Goal: Task Accomplishment & Management: Complete application form

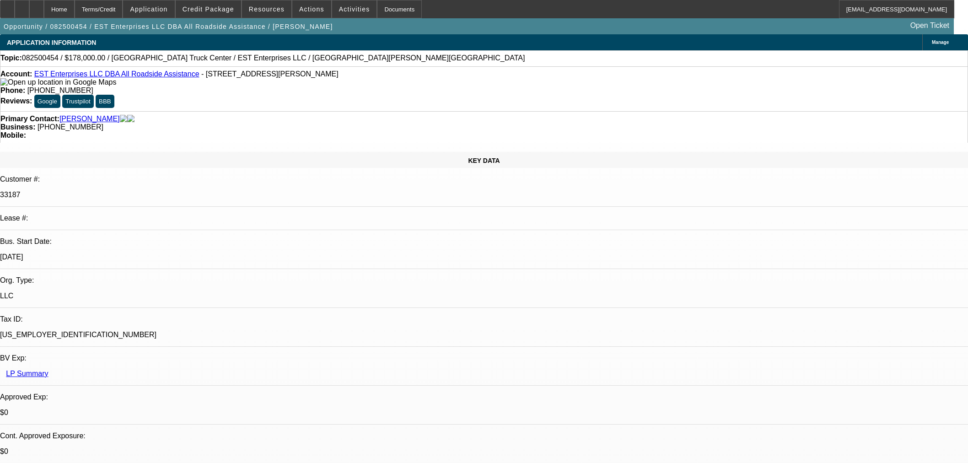
select select "0"
select select "2"
select select "0.1"
select select "4"
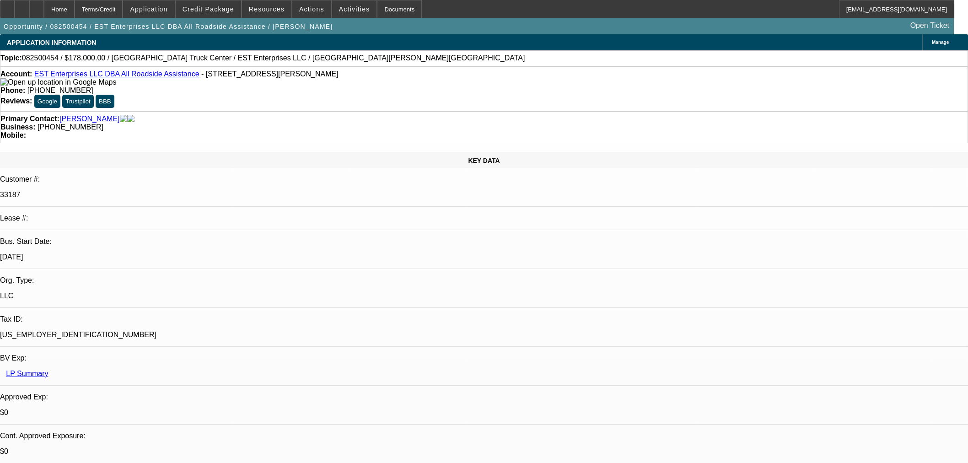
scroll to position [661, 0]
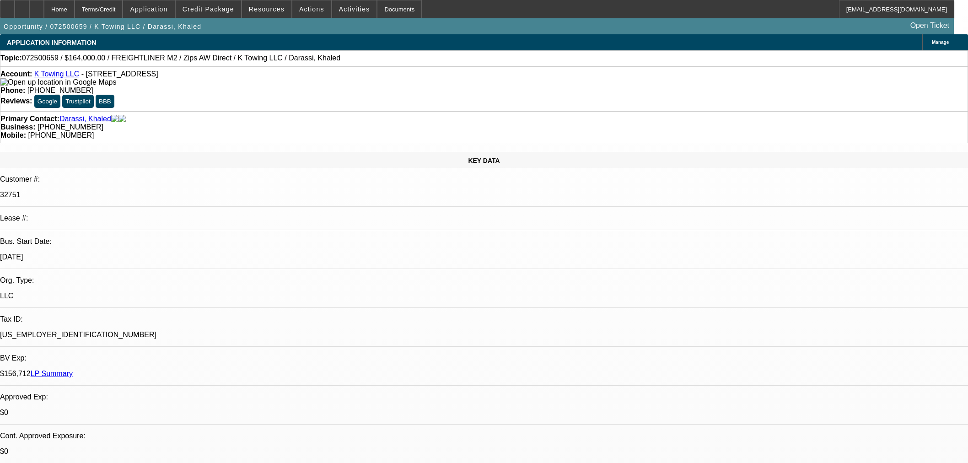
select select "0"
select select "2"
select select "0"
select select "6"
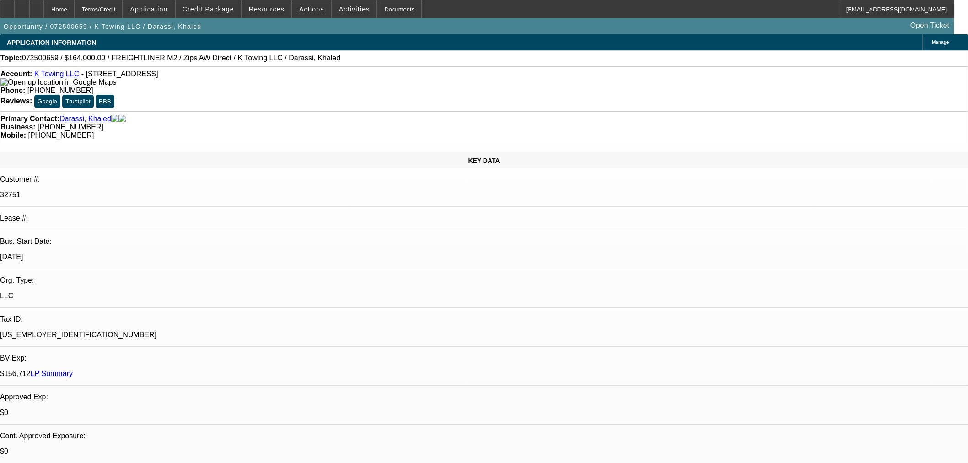
select select "0"
select select "2"
select select "0"
select select "6"
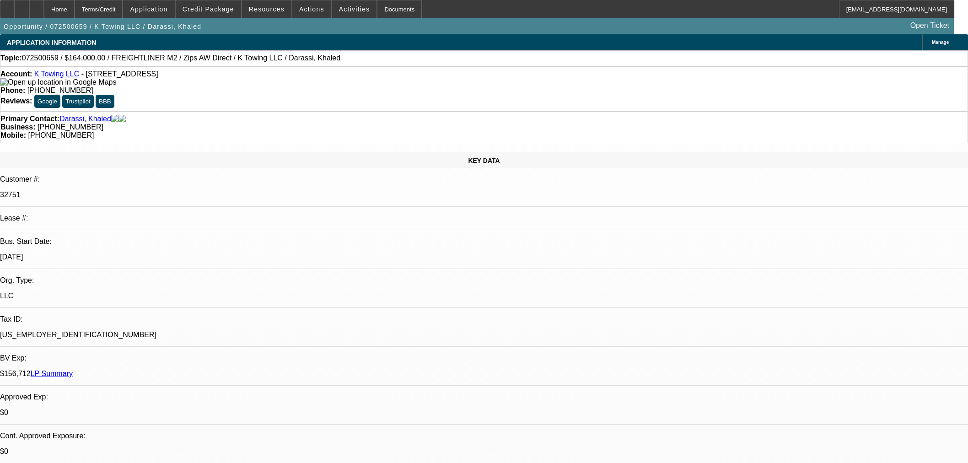
select select "0"
select select "2"
select select "0"
select select "6"
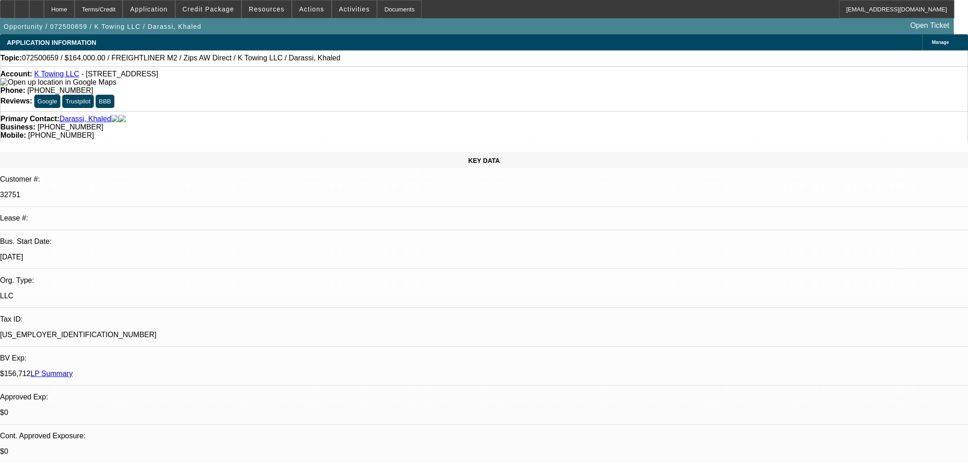
select select "0"
select select "6"
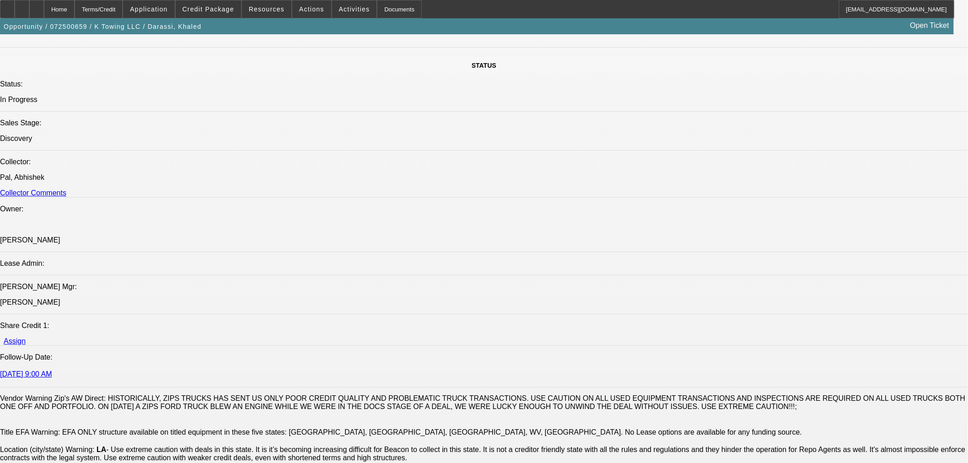
scroll to position [661, 0]
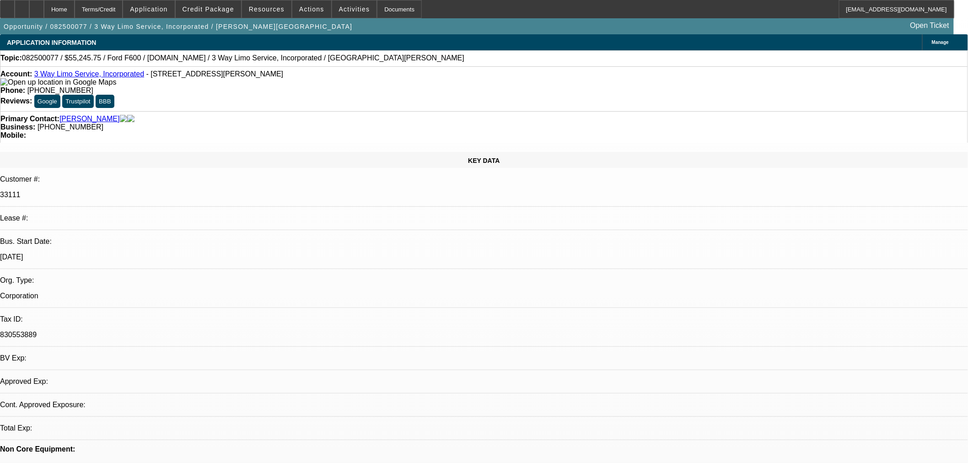
select select "0.15"
select select "2"
select select "0.1"
select select "4"
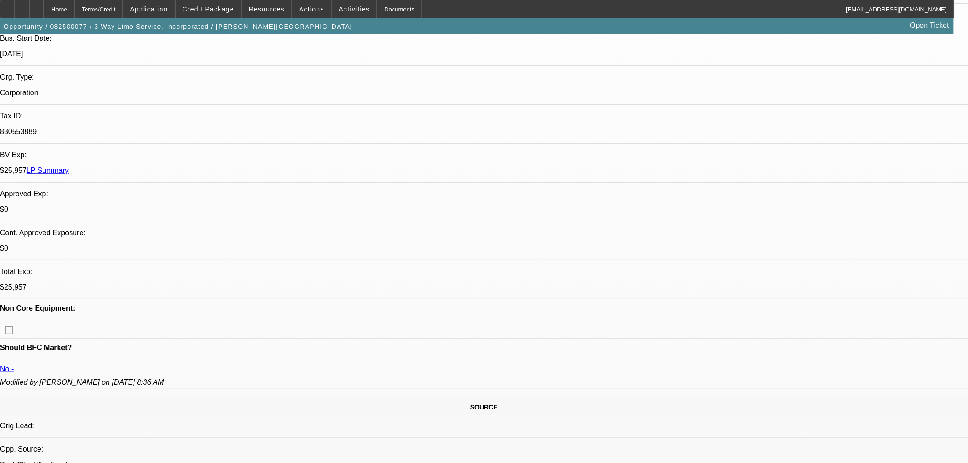
scroll to position [406, 0]
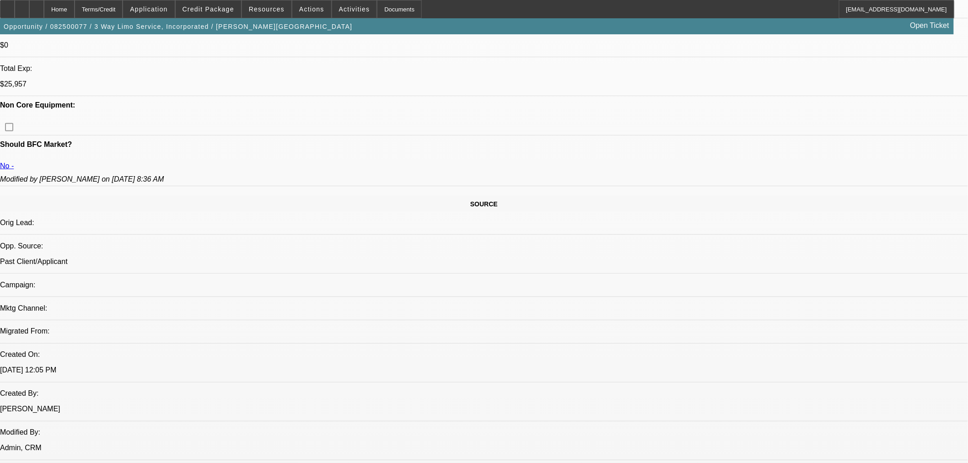
select select "0.15"
select select "2"
select select "0.1"
select select "4"
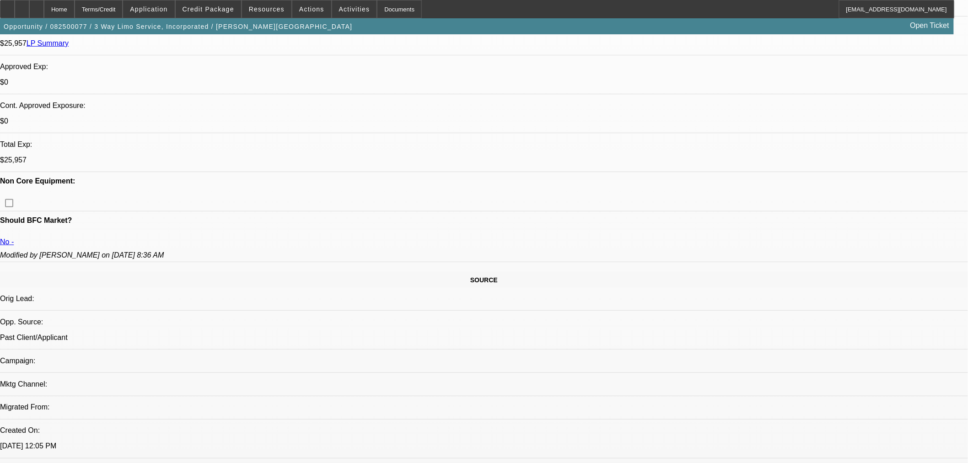
scroll to position [254, 0]
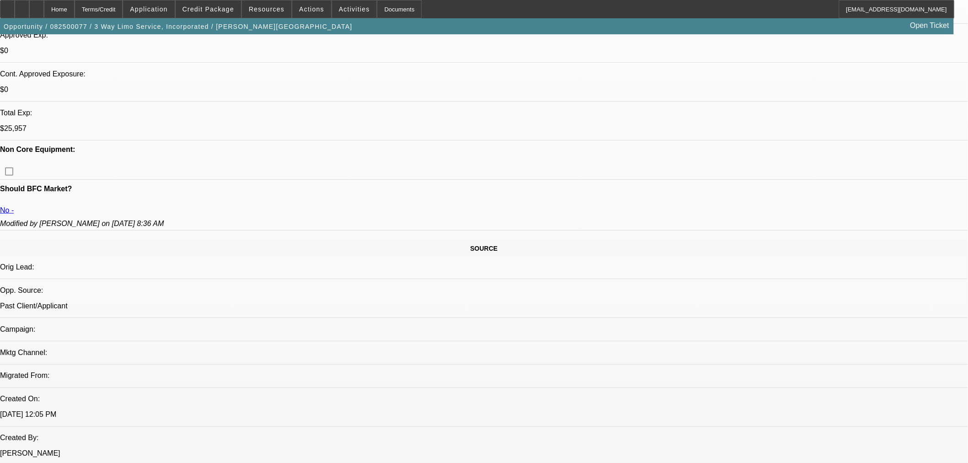
scroll to position [356, 0]
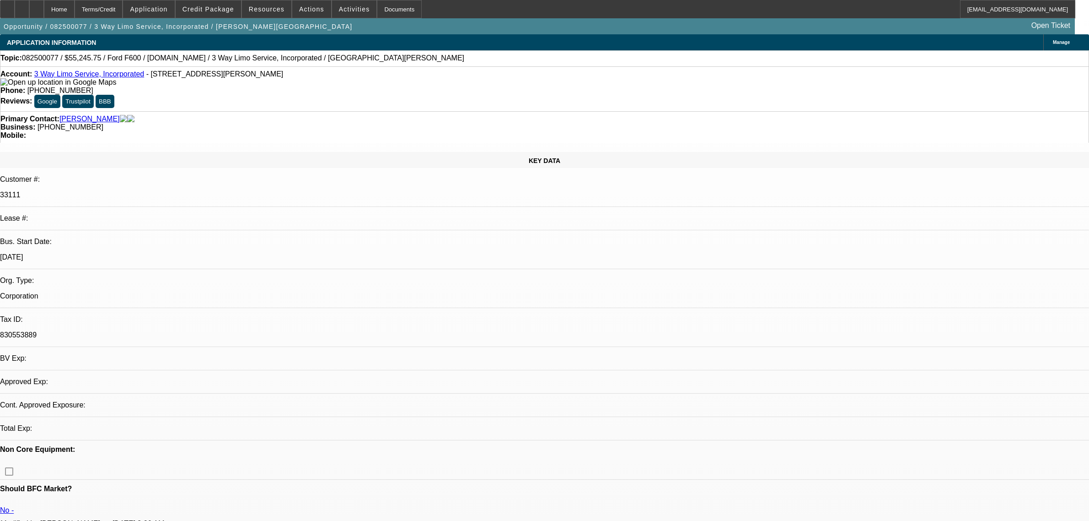
select select "0.15"
select select "2"
select select "0.1"
select select "4"
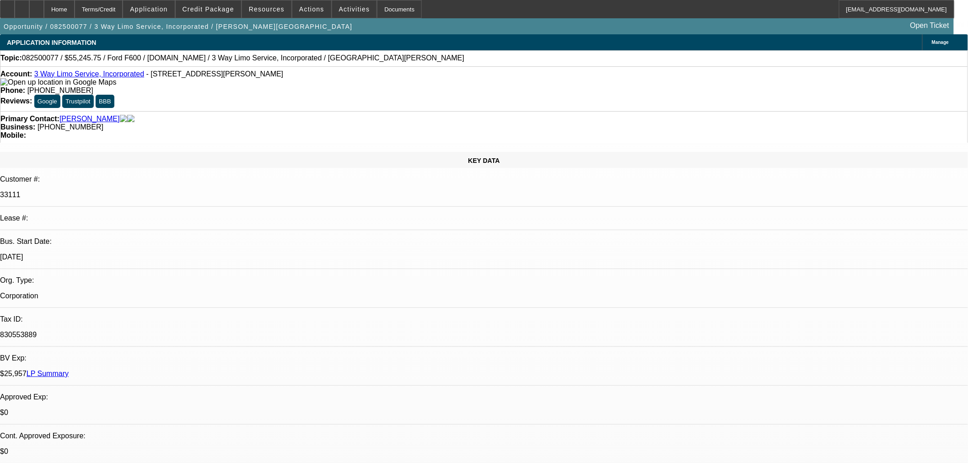
click at [208, 9] on span "Credit Package" at bounding box center [209, 8] width 52 height 7
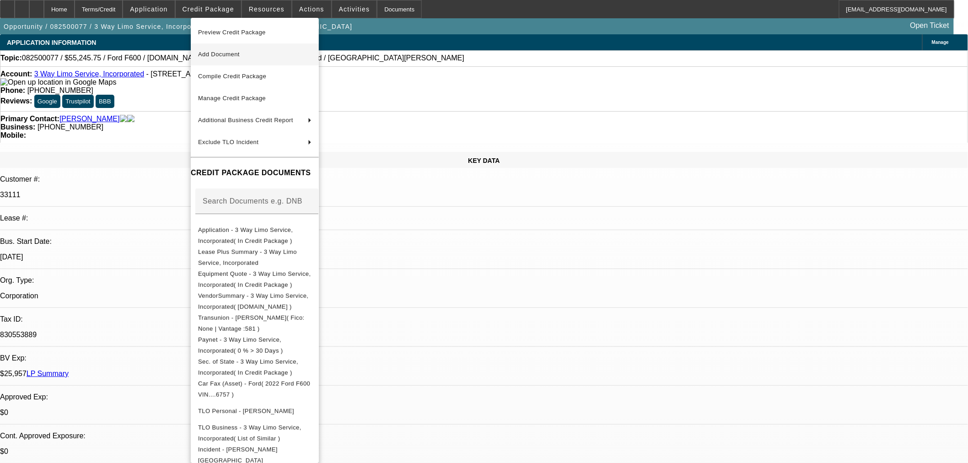
click at [263, 49] on span "Add Document" at bounding box center [254, 54] width 113 height 11
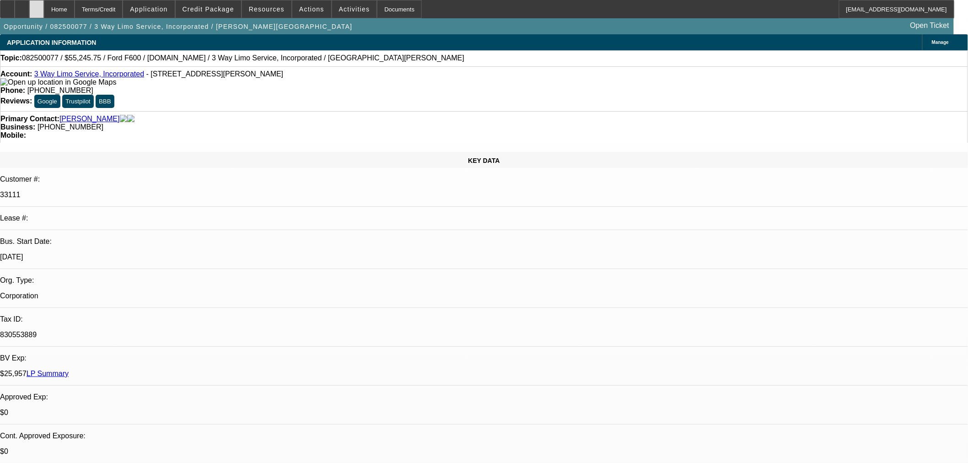
click at [44, 5] on div at bounding box center [36, 9] width 15 height 18
select select "0.15"
select select "2"
select select "0.1"
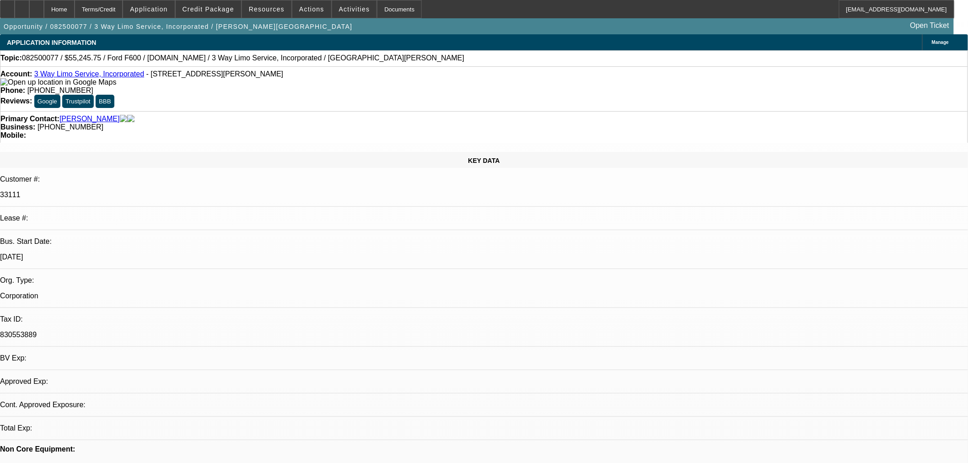
select select "4"
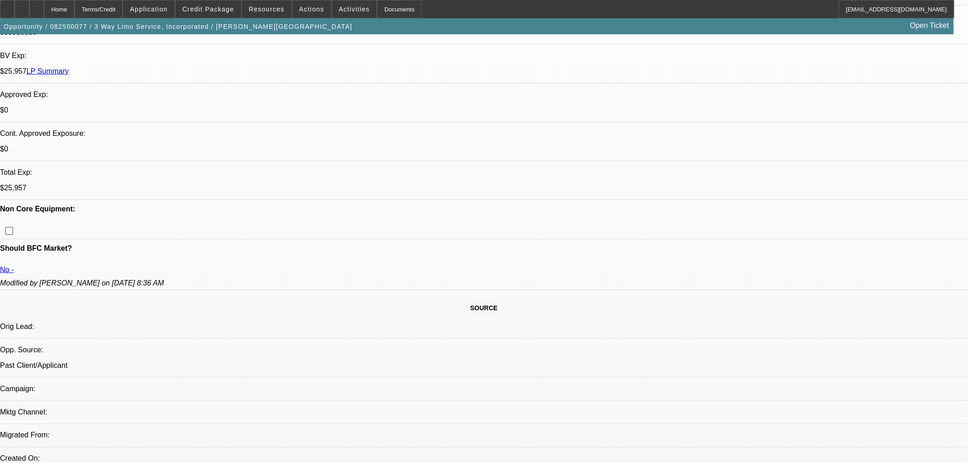
scroll to position [203, 0]
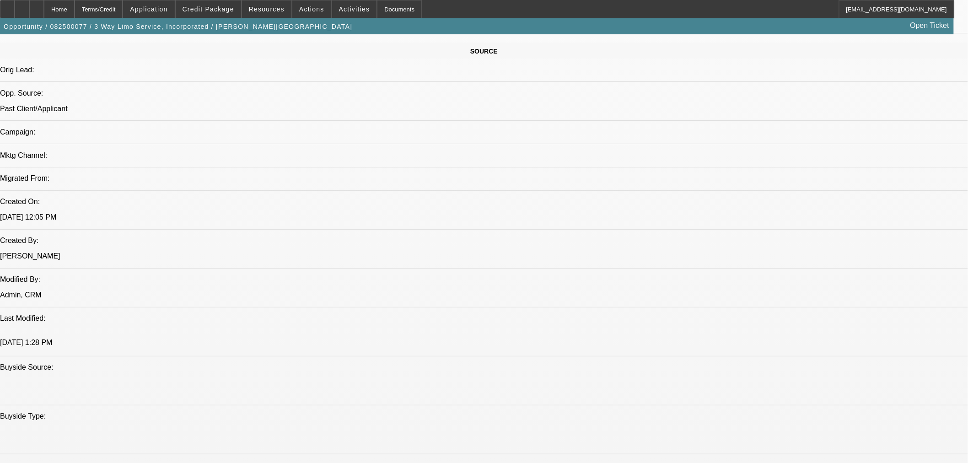
scroll to position [864, 0]
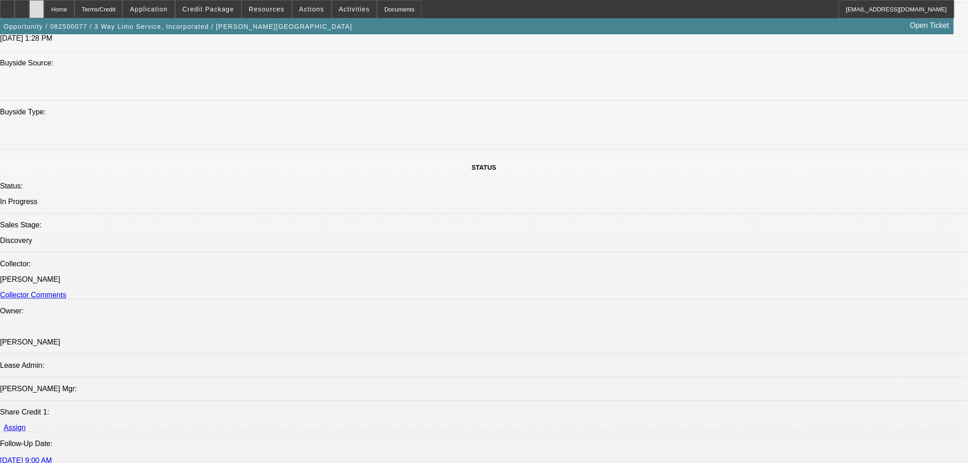
click at [44, 7] on div at bounding box center [36, 9] width 15 height 18
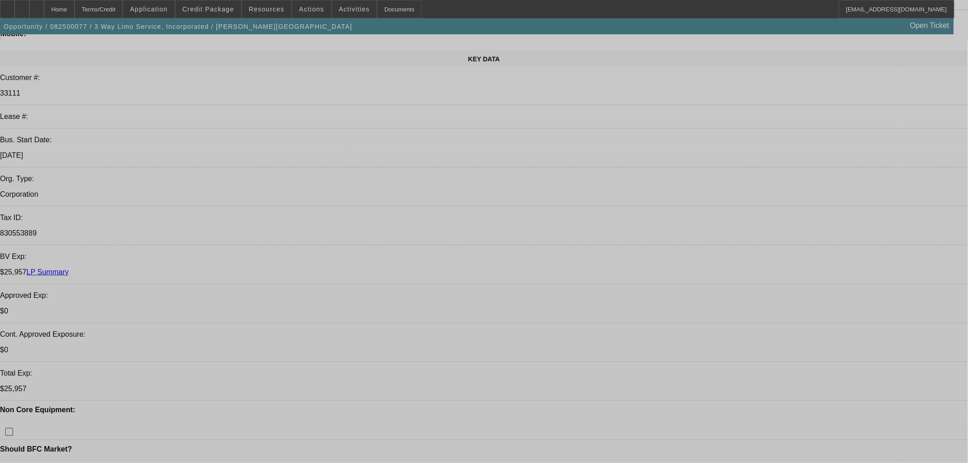
select select "0.15"
select select "2"
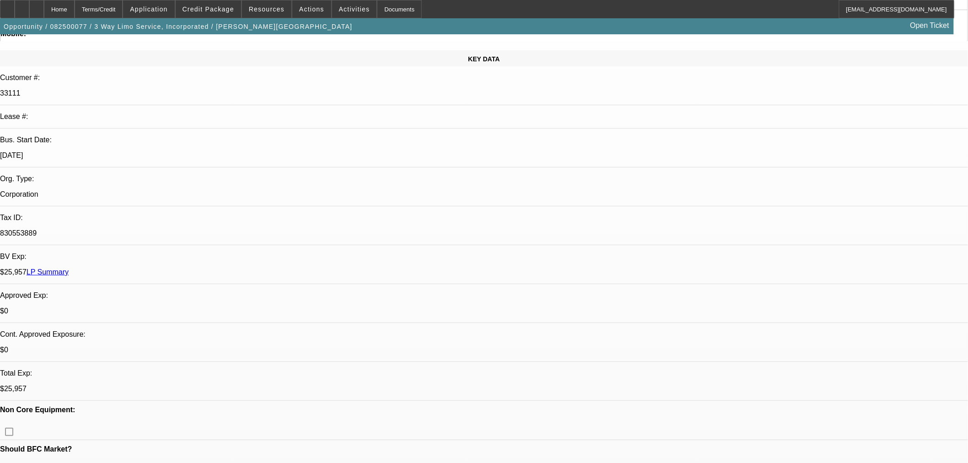
select select "2"
select select "0.1"
select select "4"
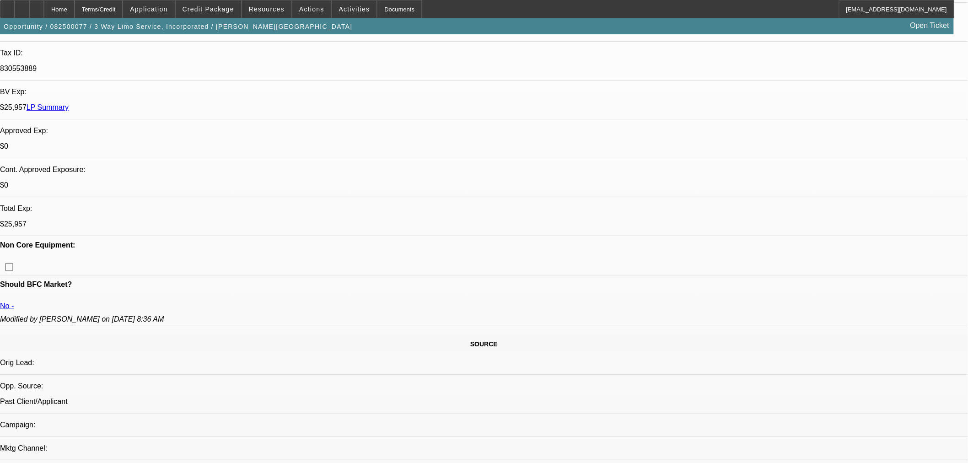
scroll to position [254, 0]
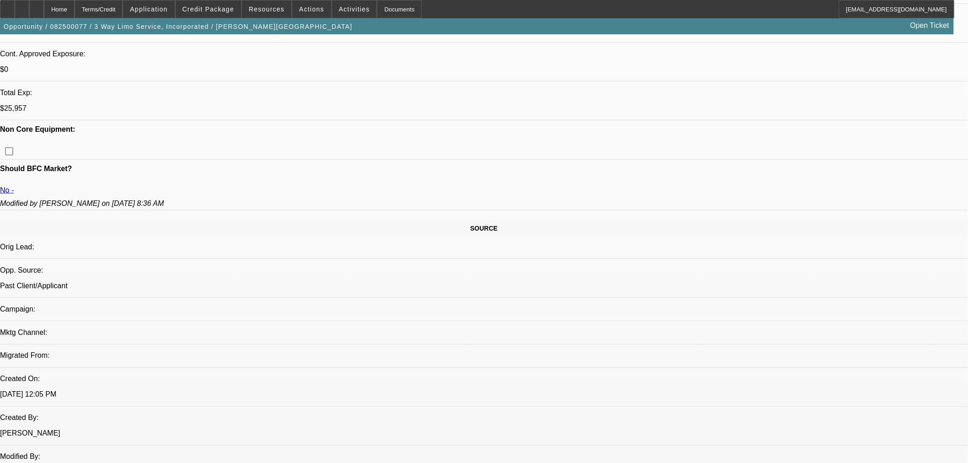
scroll to position [305, 0]
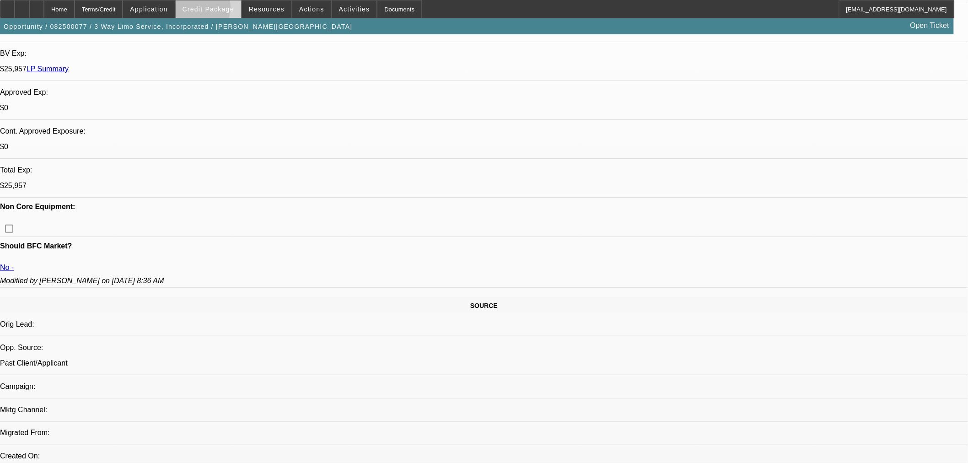
click at [209, 10] on span "Credit Package" at bounding box center [209, 8] width 52 height 7
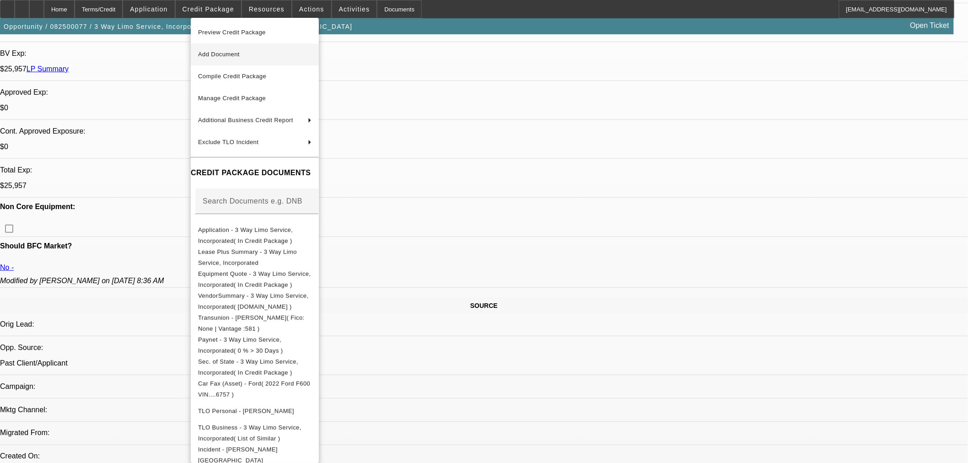
click at [227, 52] on span "Add Document" at bounding box center [219, 54] width 42 height 7
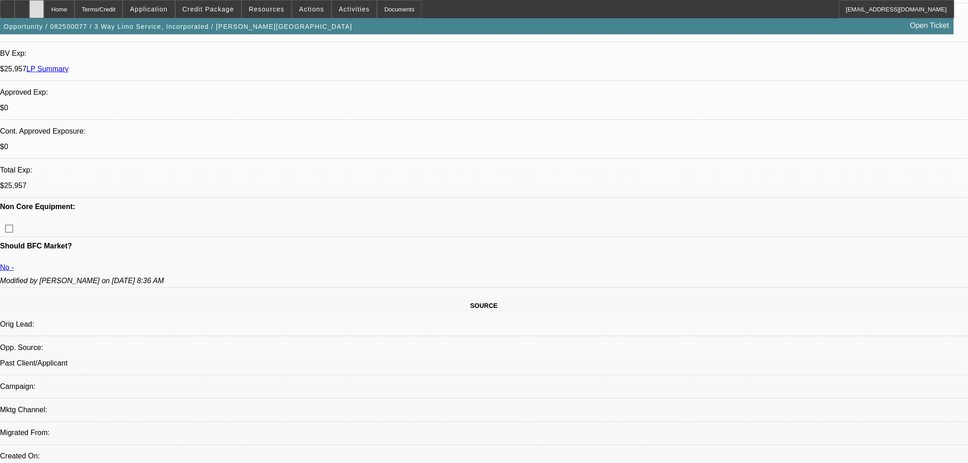
drag, startPoint x: 72, startPoint y: 0, endPoint x: 59, endPoint y: 8, distance: 14.8
click at [59, 8] on div "Home Terms/Credit Application Credit Package Resources Actions Activities Docum…" at bounding box center [477, 9] width 955 height 18
click at [37, 6] on icon at bounding box center [37, 6] width 0 height 0
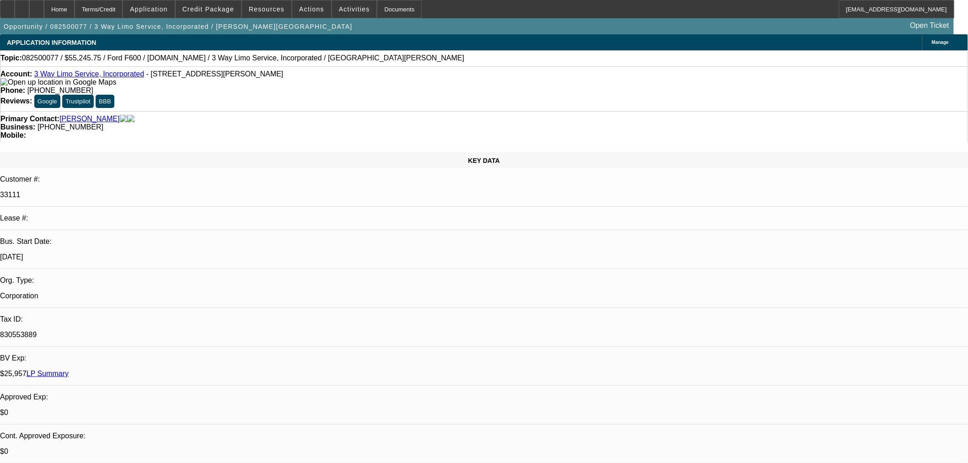
select select "0.15"
select select "2"
select select "0.1"
select select "4"
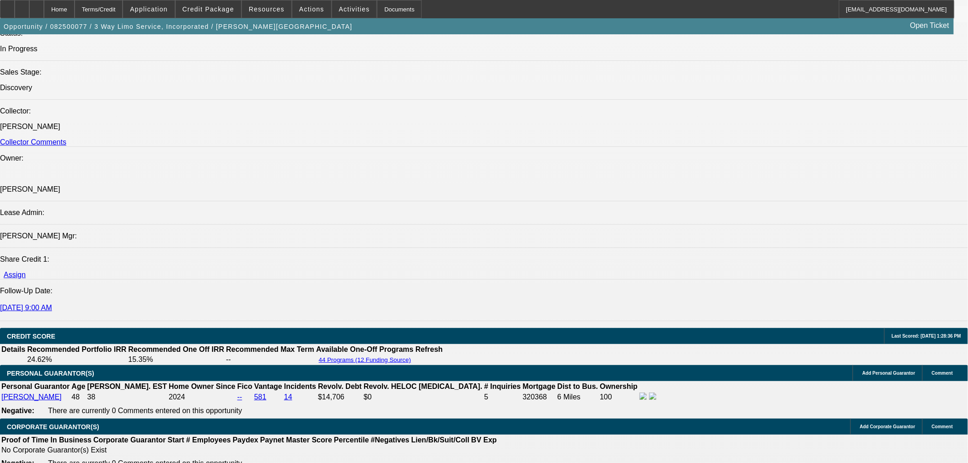
scroll to position [762, 0]
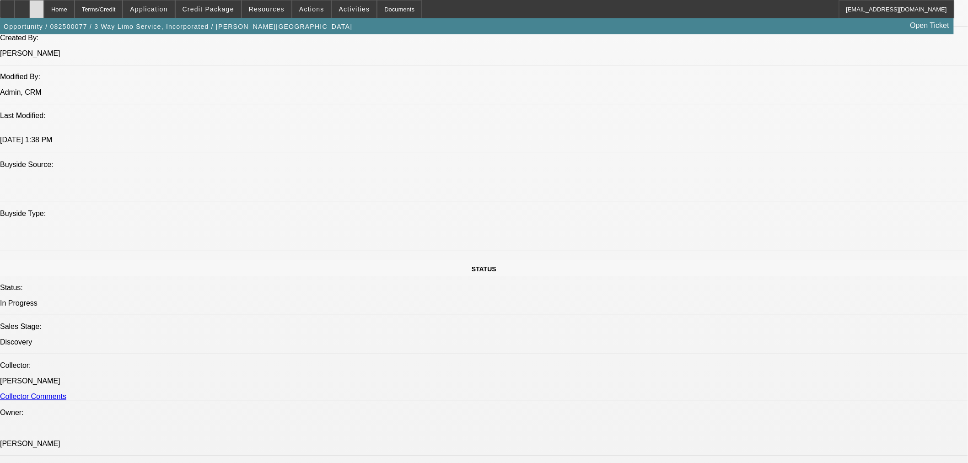
drag, startPoint x: 53, startPoint y: 8, endPoint x: 53, endPoint y: 3, distance: 5.0
click at [44, 8] on div at bounding box center [36, 9] width 15 height 18
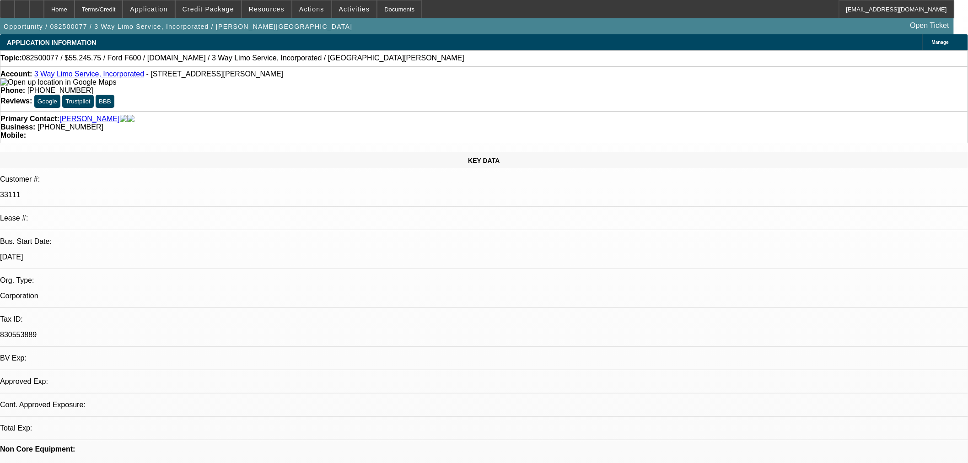
select select "0.15"
select select "2"
select select "0.1"
select select "4"
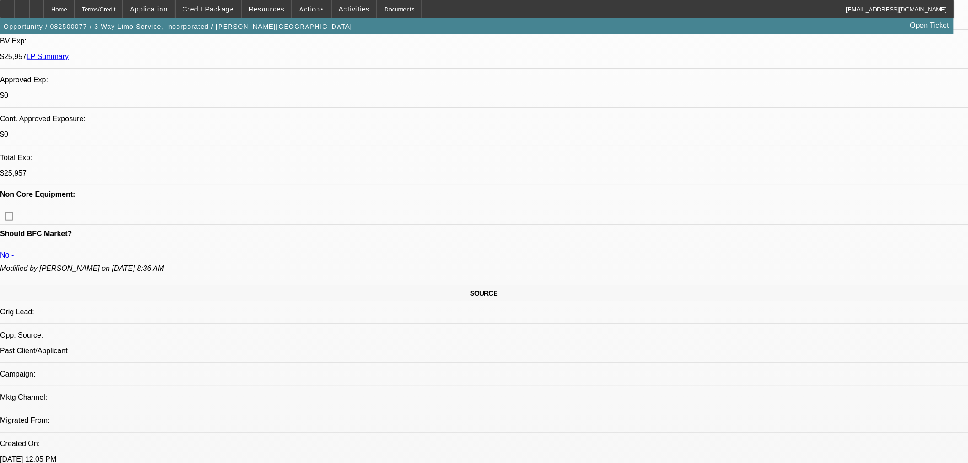
scroll to position [254, 0]
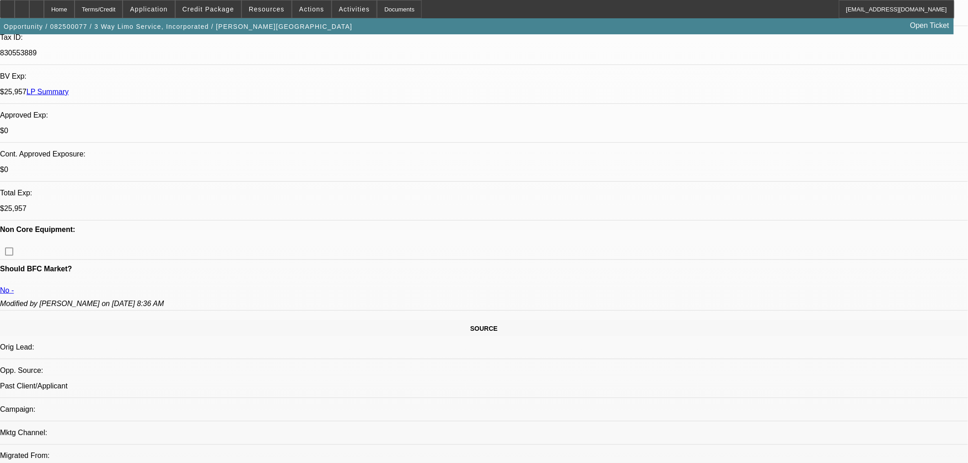
scroll to position [305, 0]
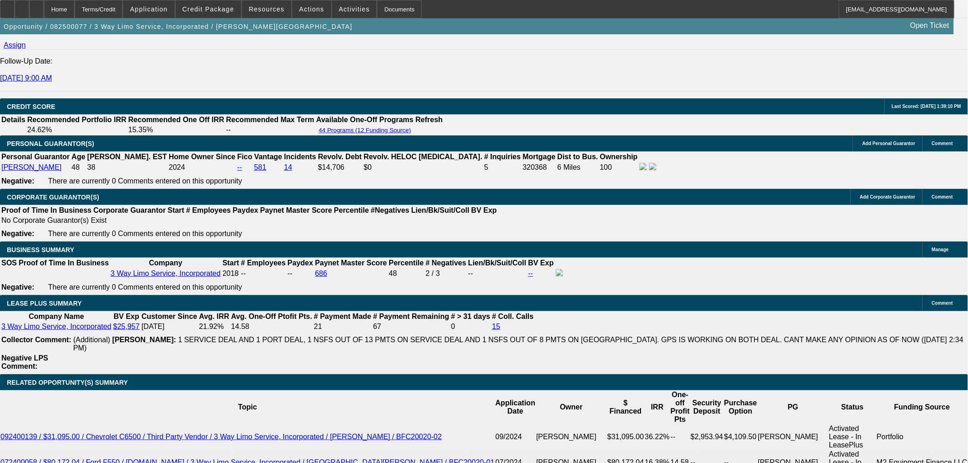
scroll to position [1271, 0]
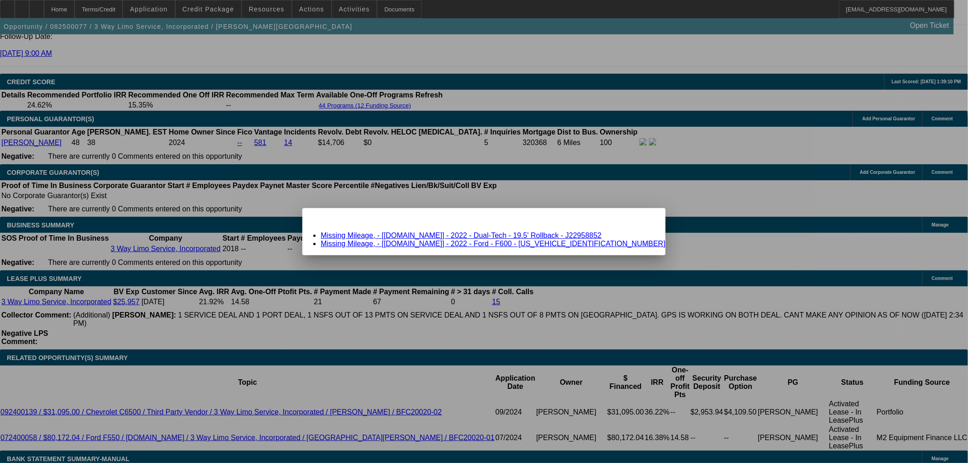
click at [646, 218] on div "Close" at bounding box center [656, 213] width 20 height 11
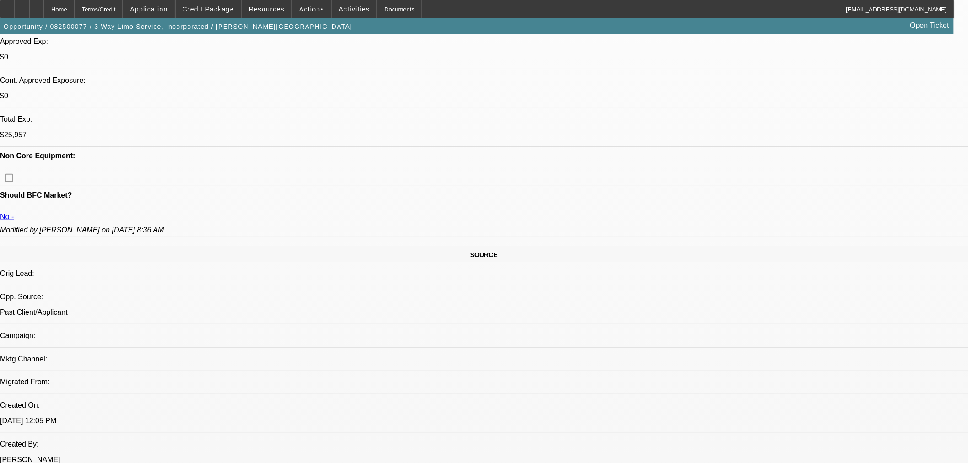
scroll to position [152, 0]
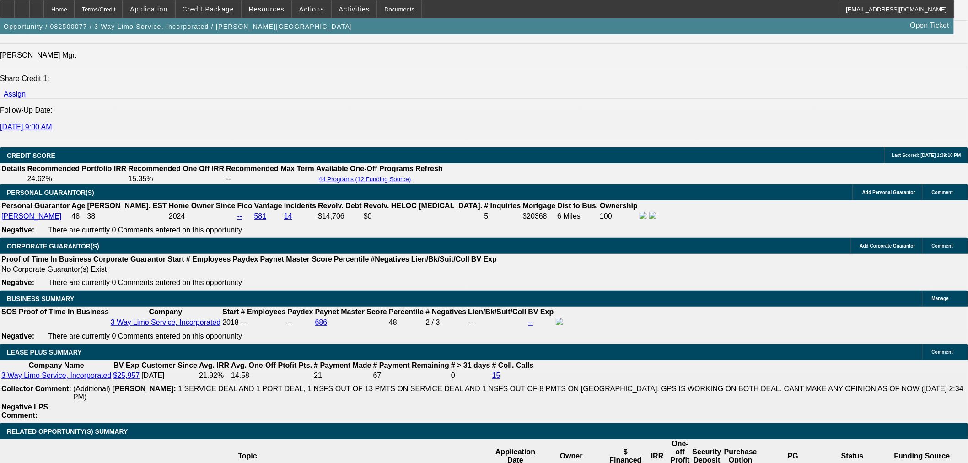
scroll to position [1373, 0]
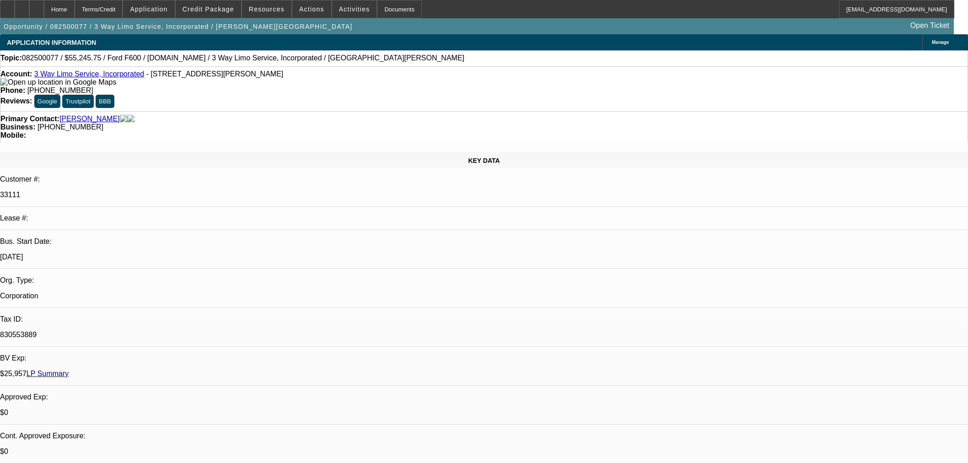
select select "0.15"
select select "2"
select select "0.1"
select select "4"
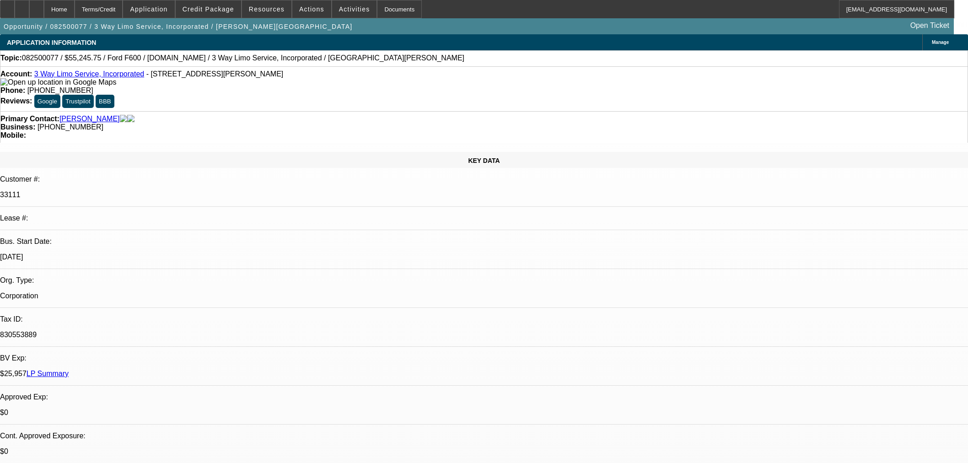
scroll to position [356, 0]
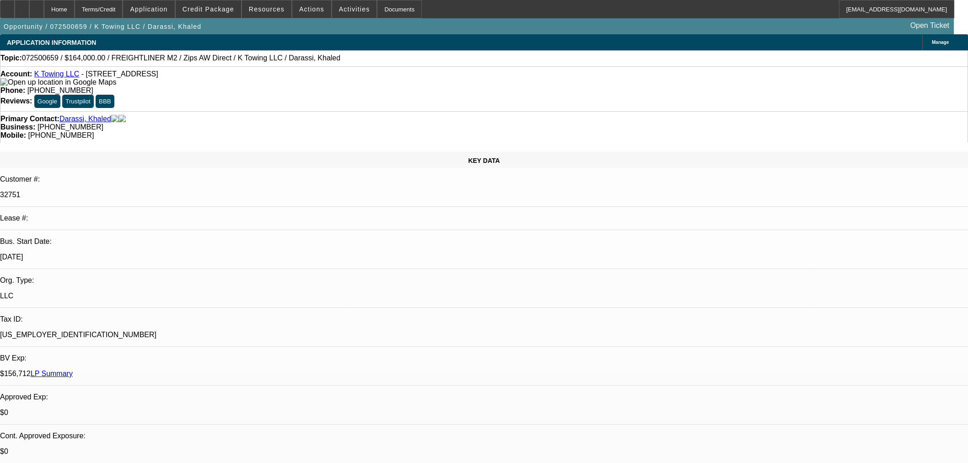
select select "0"
select select "2"
select select "0"
select select "6"
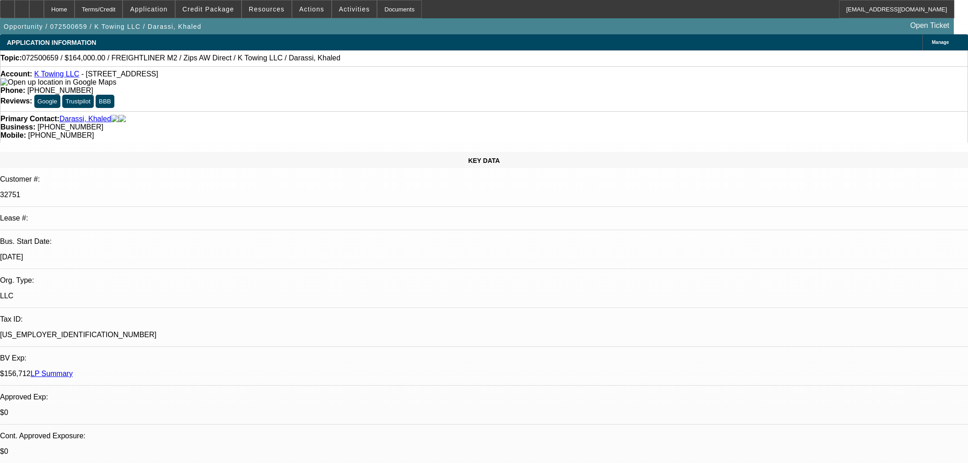
select select "0"
select select "2"
select select "0"
select select "6"
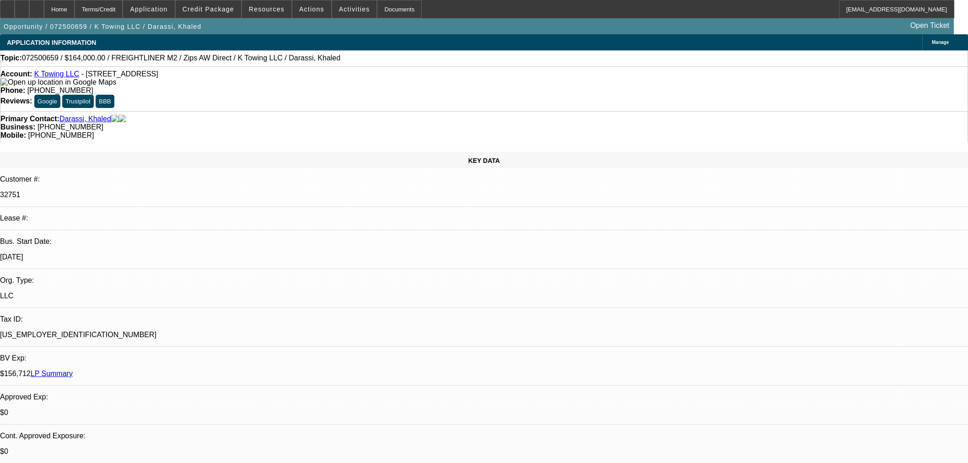
select select "0"
select select "2"
select select "0"
select select "6"
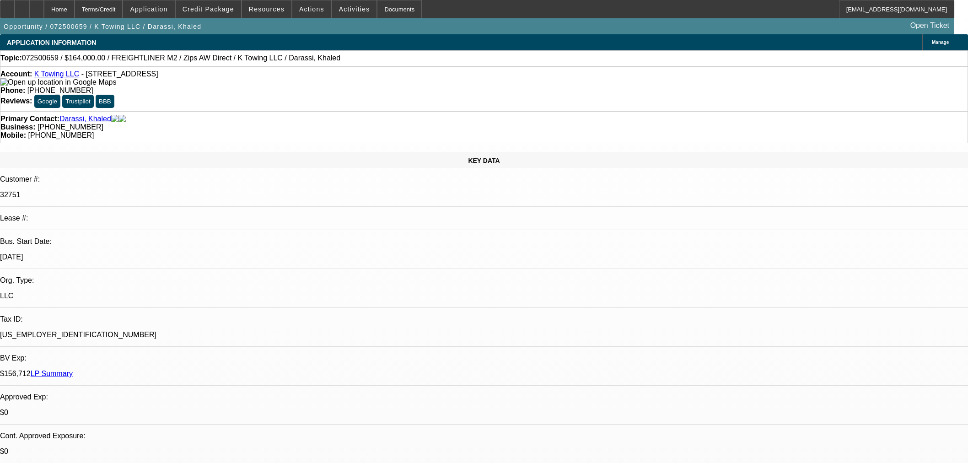
select select "0"
select select "6"
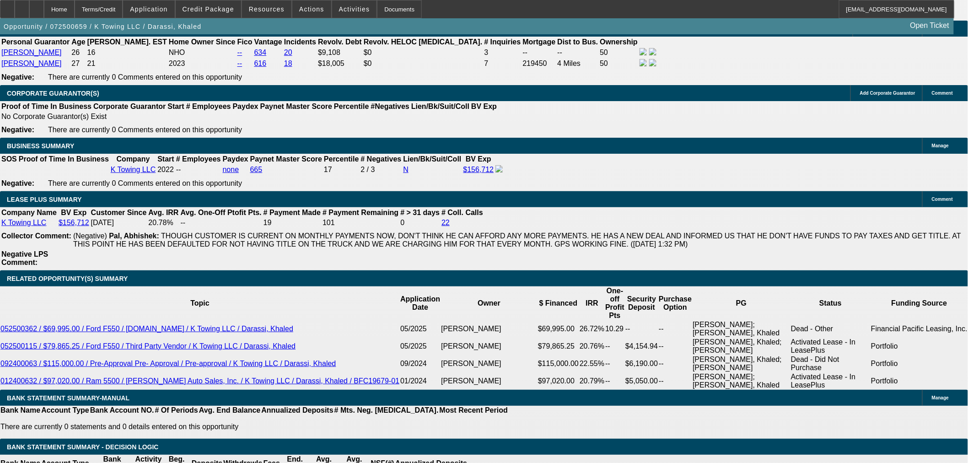
scroll to position [1525, 0]
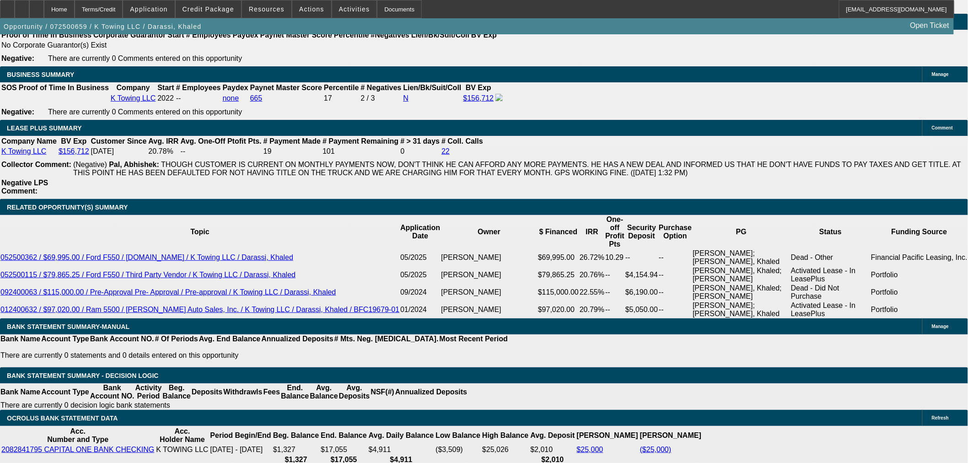
drag, startPoint x: 659, startPoint y: 128, endPoint x: 702, endPoint y: 117, distance: 44.8
drag, startPoint x: 703, startPoint y: 117, endPoint x: 713, endPoint y: 118, distance: 10.1
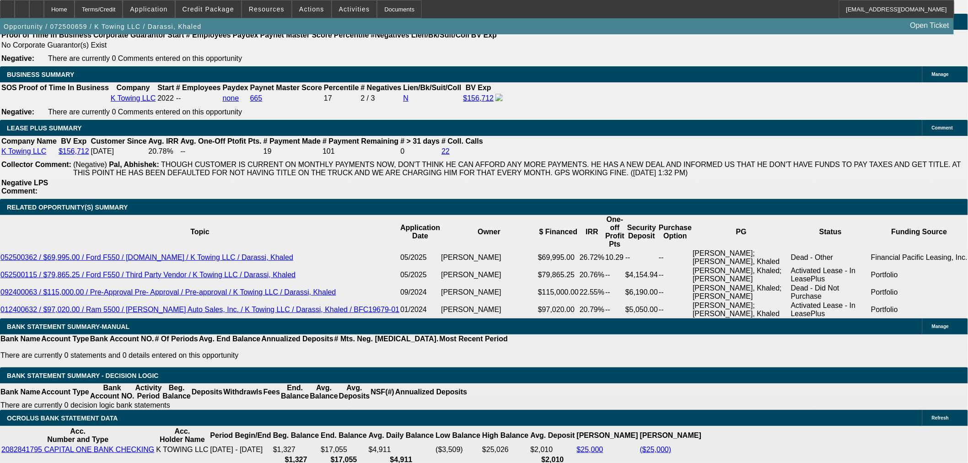
drag, startPoint x: 735, startPoint y: 120, endPoint x: 715, endPoint y: 123, distance: 20.8
drag, startPoint x: 714, startPoint y: 121, endPoint x: 737, endPoint y: 119, distance: 23.0
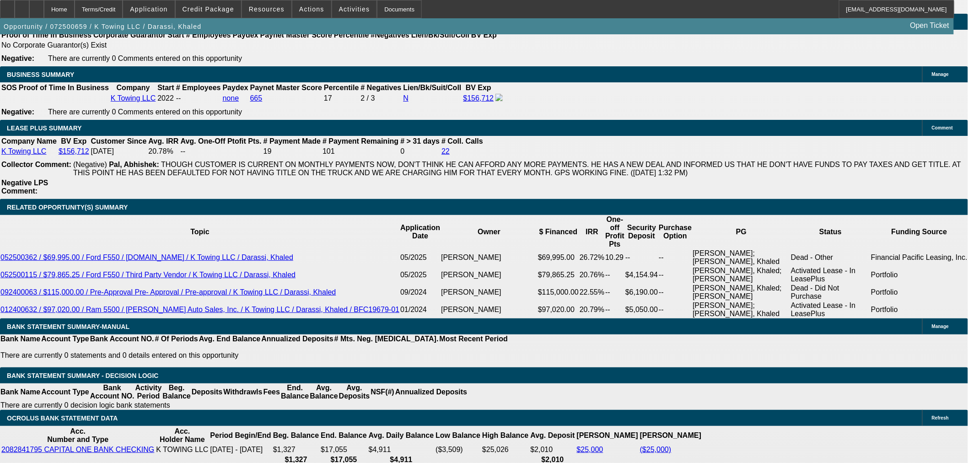
drag, startPoint x: 742, startPoint y: 119, endPoint x: 716, endPoint y: 123, distance: 26.3
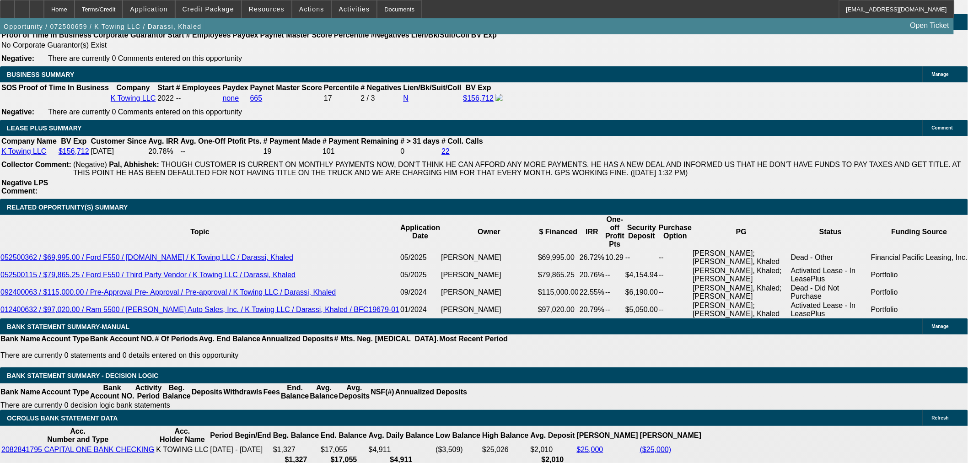
drag, startPoint x: 717, startPoint y: 120, endPoint x: 739, endPoint y: 119, distance: 22.4
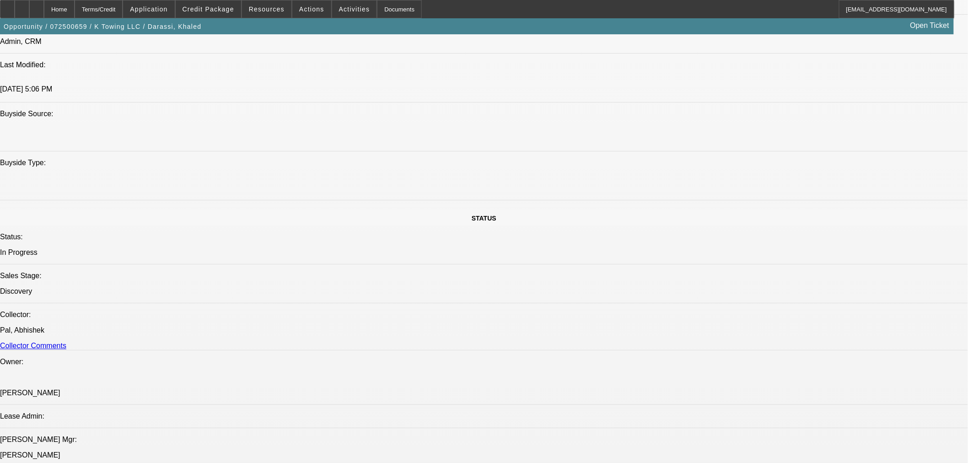
scroll to position [508, 0]
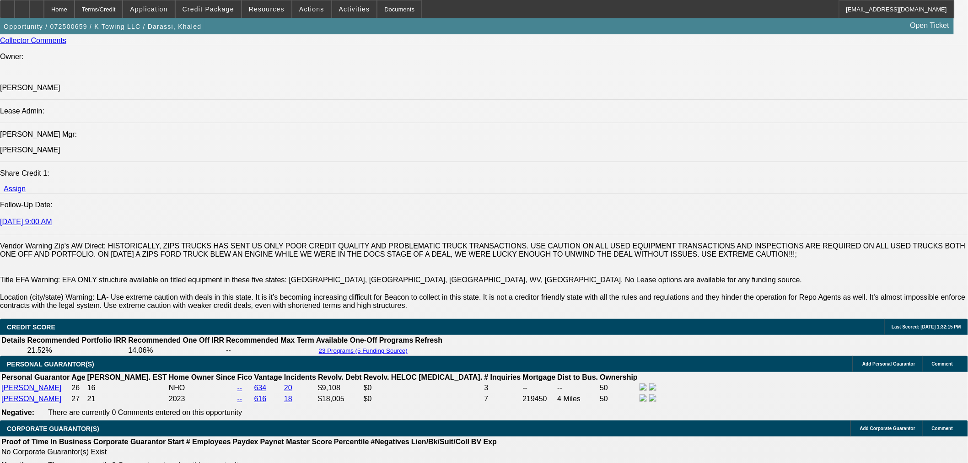
scroll to position [1474, 0]
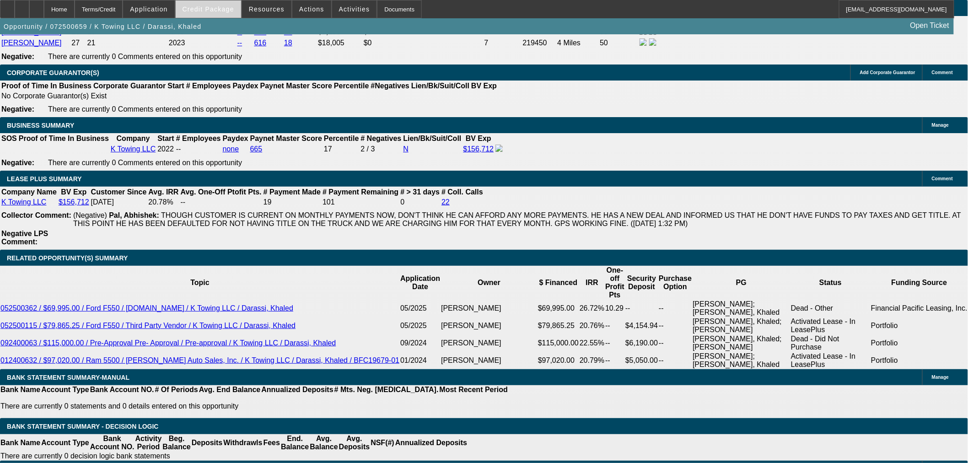
drag, startPoint x: 186, startPoint y: 14, endPoint x: 194, endPoint y: 14, distance: 8.2
click at [174, 15] on span at bounding box center [148, 9] width 51 height 22
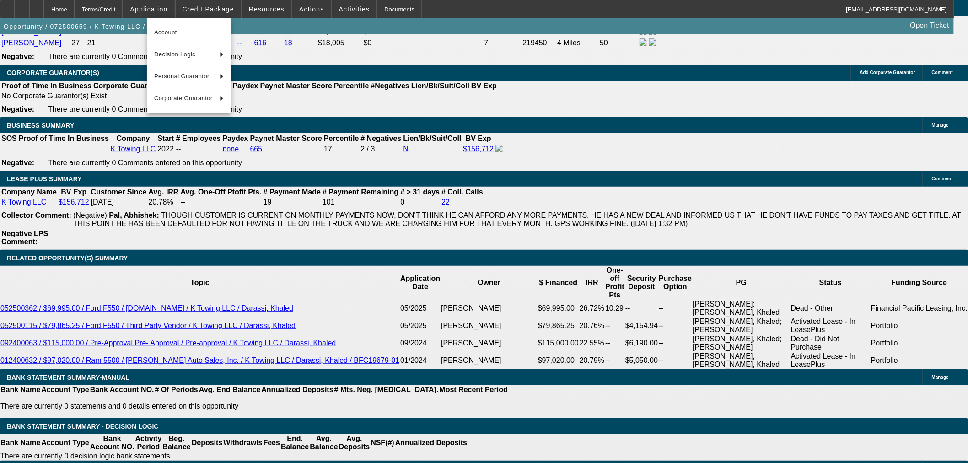
click at [218, 11] on div at bounding box center [484, 231] width 968 height 463
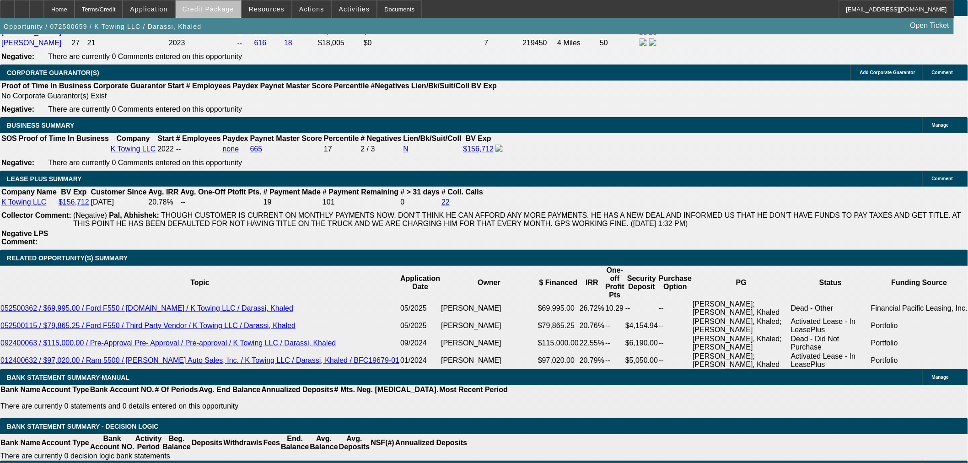
click at [224, 8] on span "Credit Package" at bounding box center [209, 8] width 52 height 7
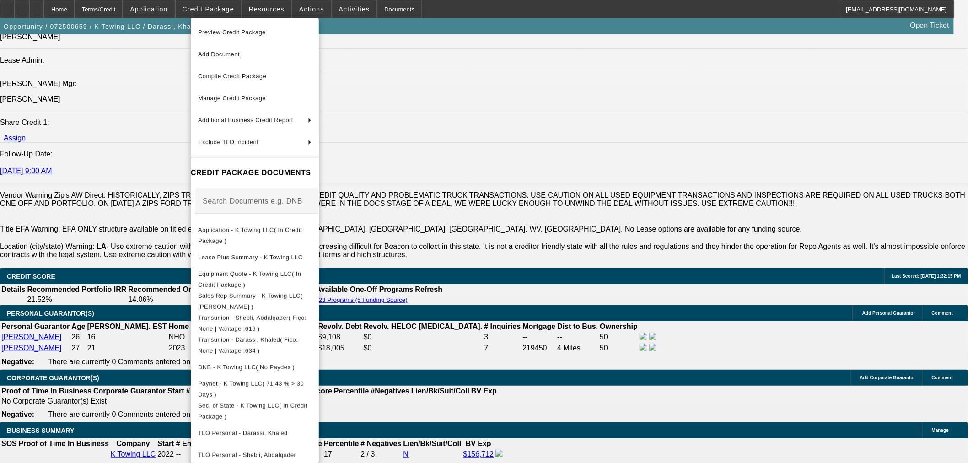
click at [529, 242] on div at bounding box center [484, 231] width 968 height 463
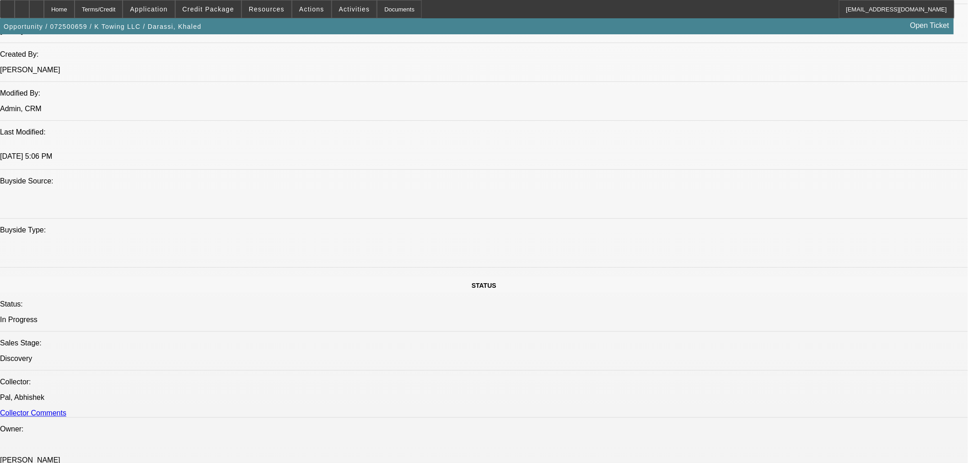
scroll to position [813, 0]
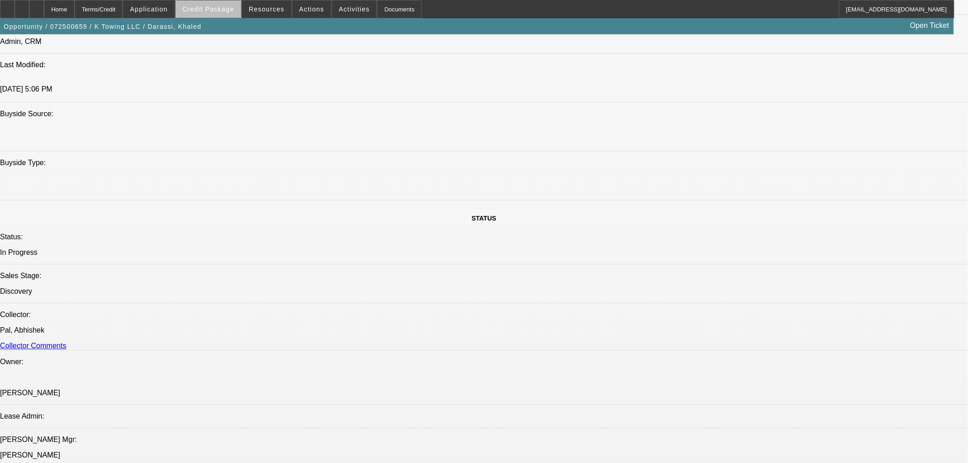
click at [230, 10] on span "Credit Package" at bounding box center [209, 8] width 52 height 7
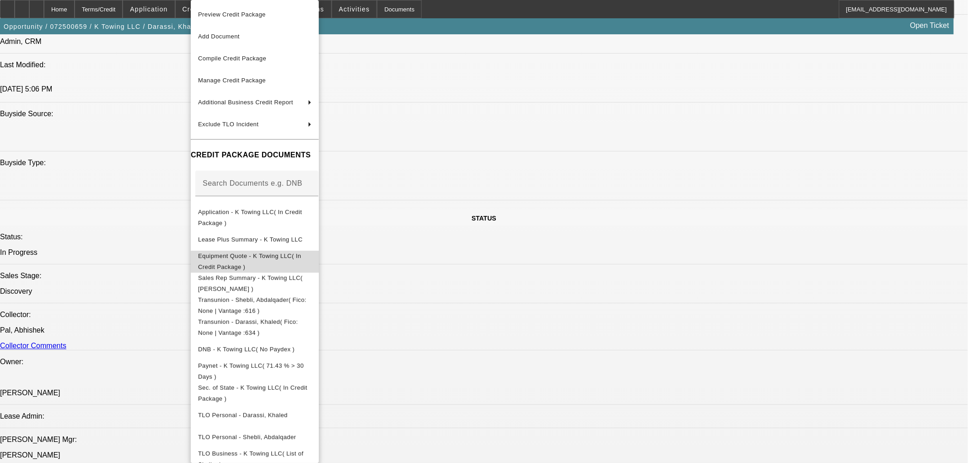
click at [252, 264] on button "Equipment Quote - K Towing LLC( In Credit Package )" at bounding box center [255, 262] width 128 height 22
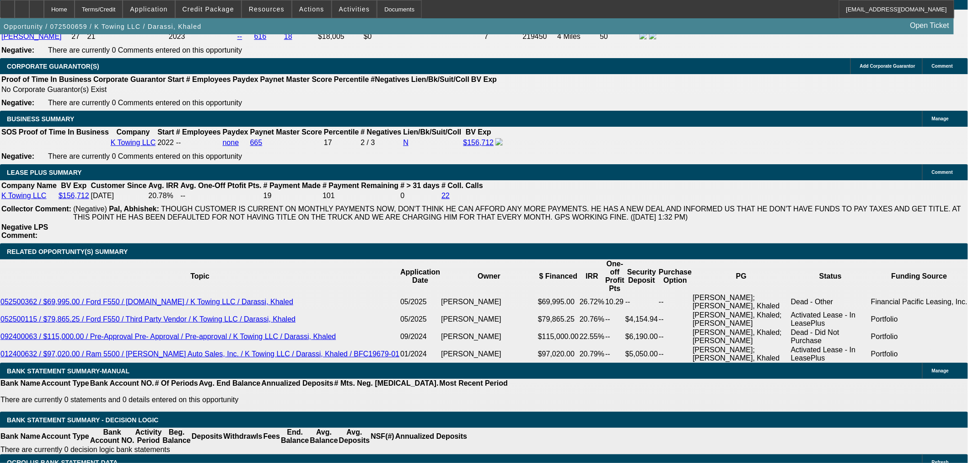
scroll to position [1576, 0]
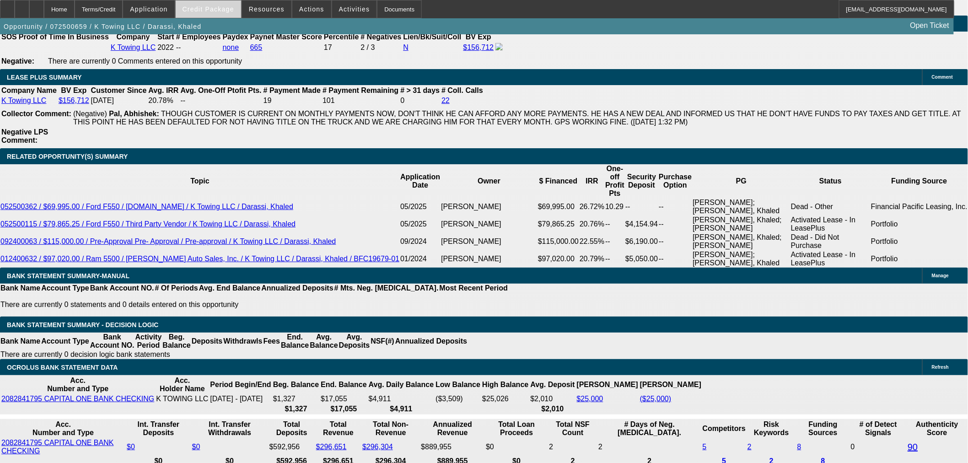
click at [206, 12] on span "Credit Package" at bounding box center [209, 8] width 52 height 7
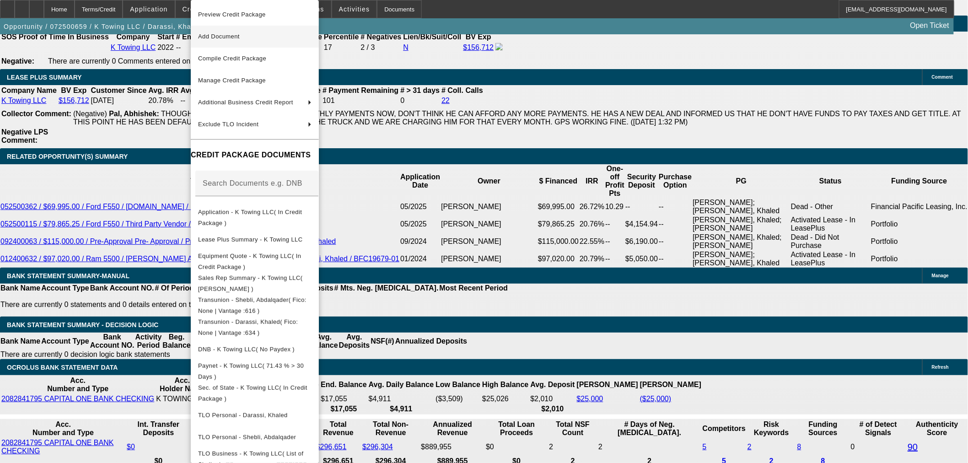
click at [240, 36] on span "Add Document" at bounding box center [219, 36] width 42 height 7
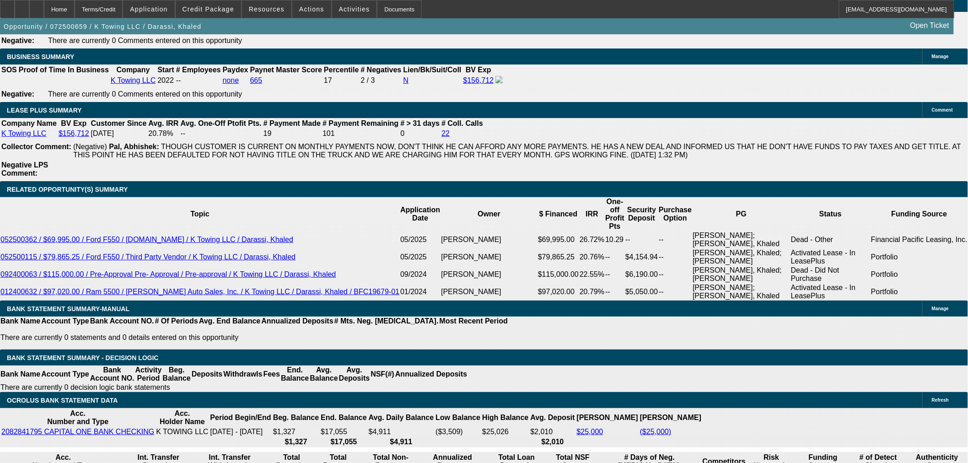
scroll to position [1525, 0]
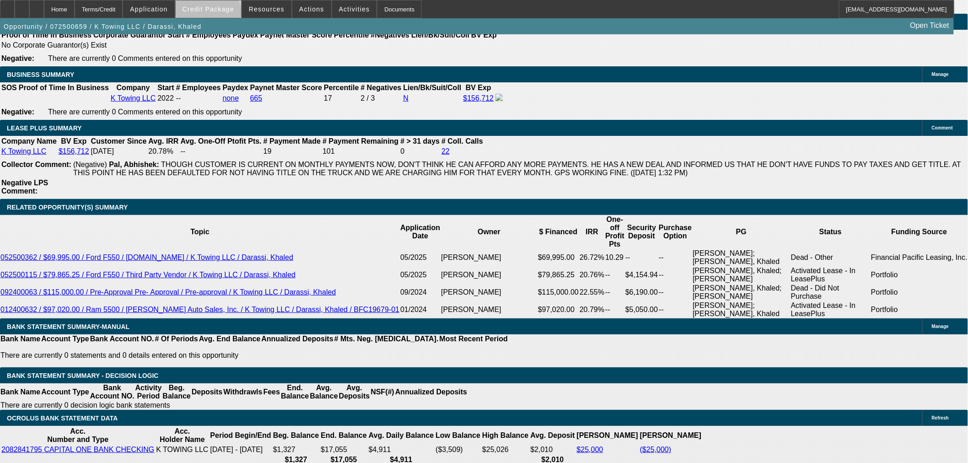
click at [222, 16] on span at bounding box center [208, 9] width 65 height 22
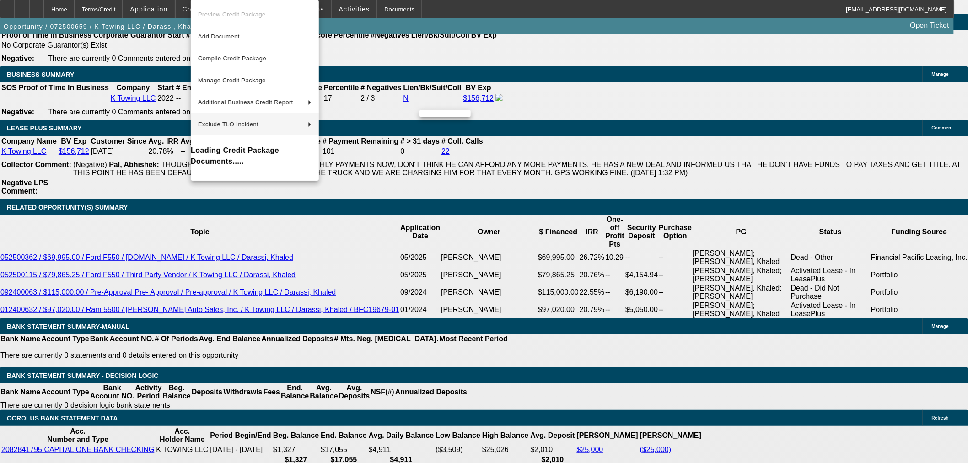
click at [56, 12] on div at bounding box center [484, 231] width 968 height 463
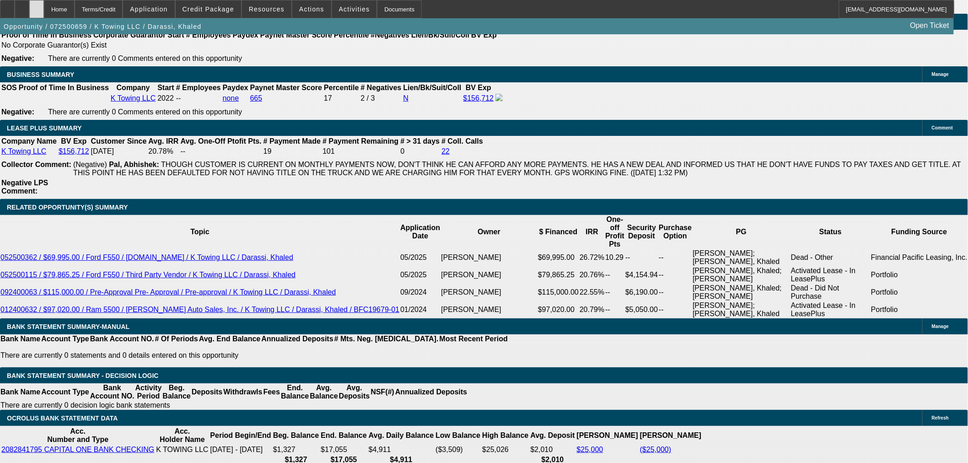
click at [37, 6] on icon at bounding box center [37, 6] width 0 height 0
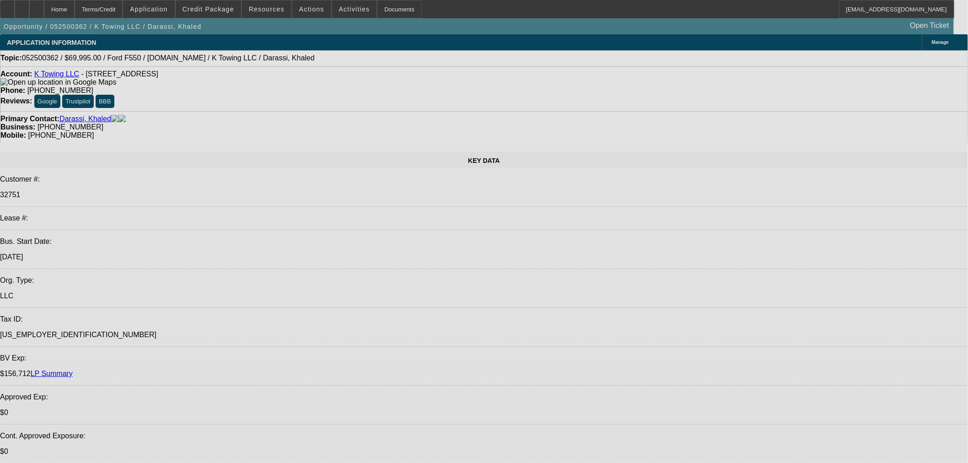
select select "0"
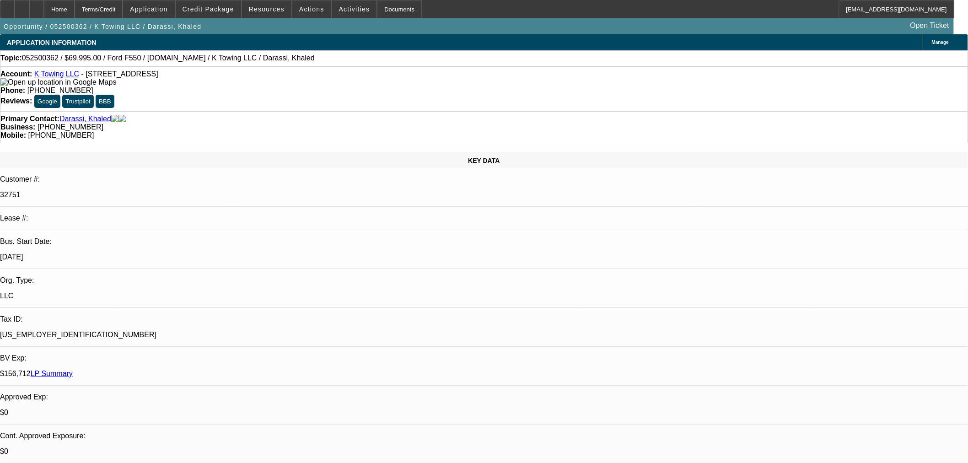
select select "2"
select select "0"
select select "6"
select select "0"
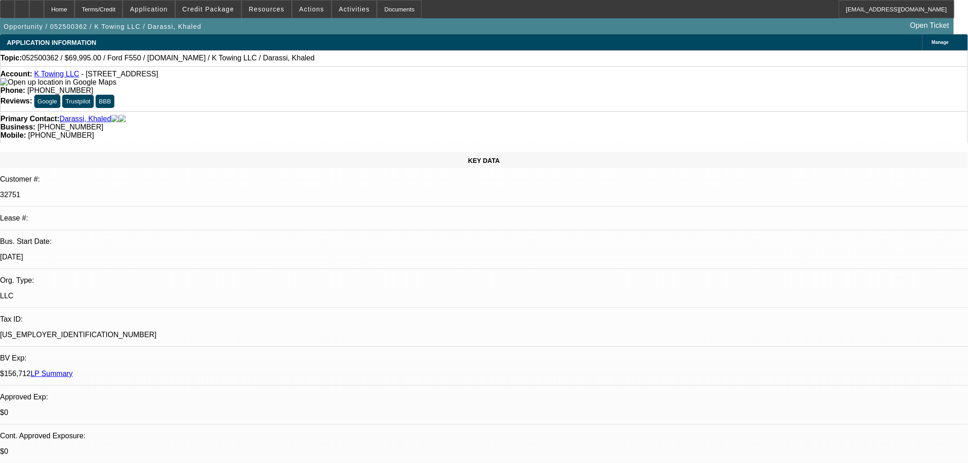
select select "0"
select select "6"
select select "0"
select select "2"
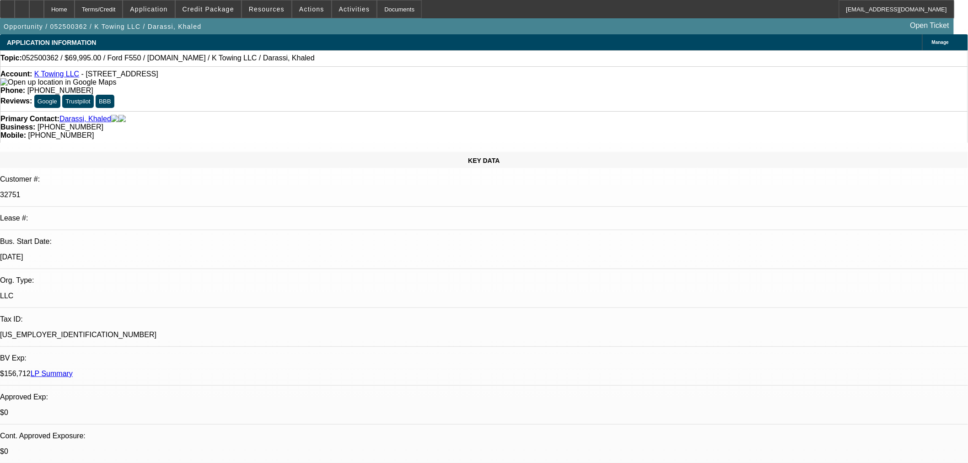
select select "2"
select select "0"
select select "6"
select select "0.1"
select select "2"
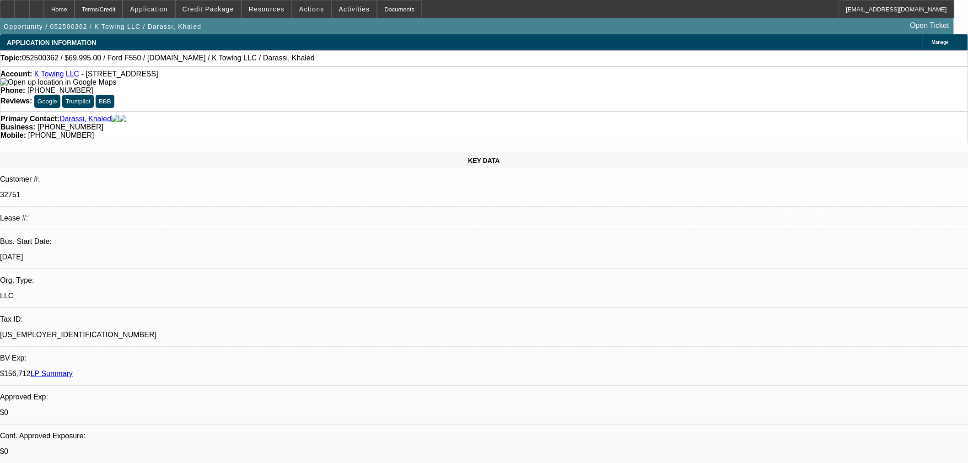
select select "2"
select select "0"
select select "6"
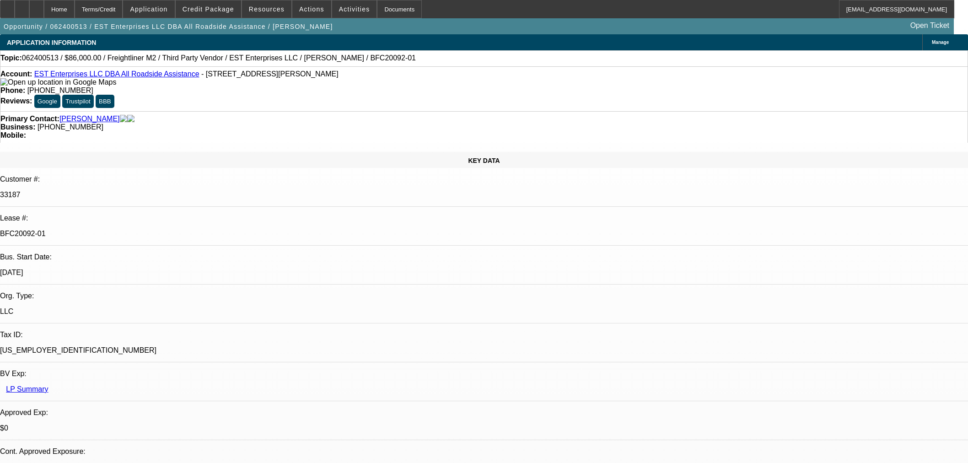
select select "0.1"
select select "2"
select select "0"
select select "6"
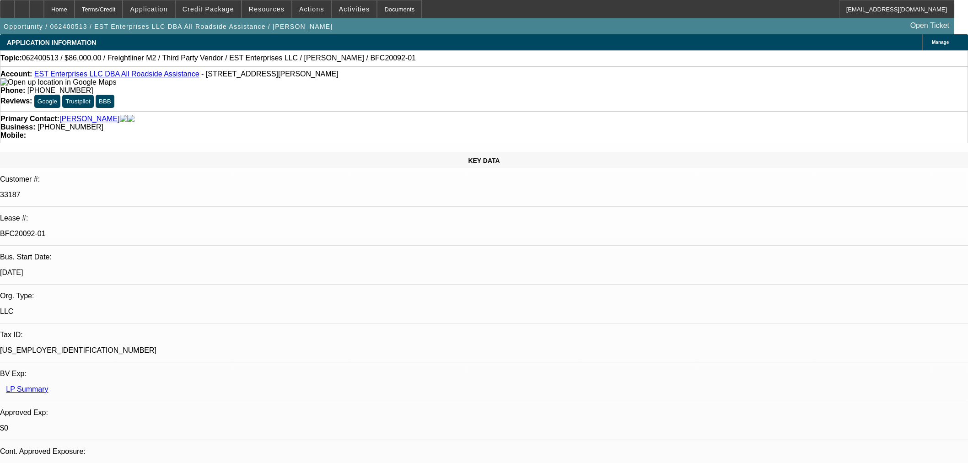
select select "0"
select select "2"
select select "0"
select select "6"
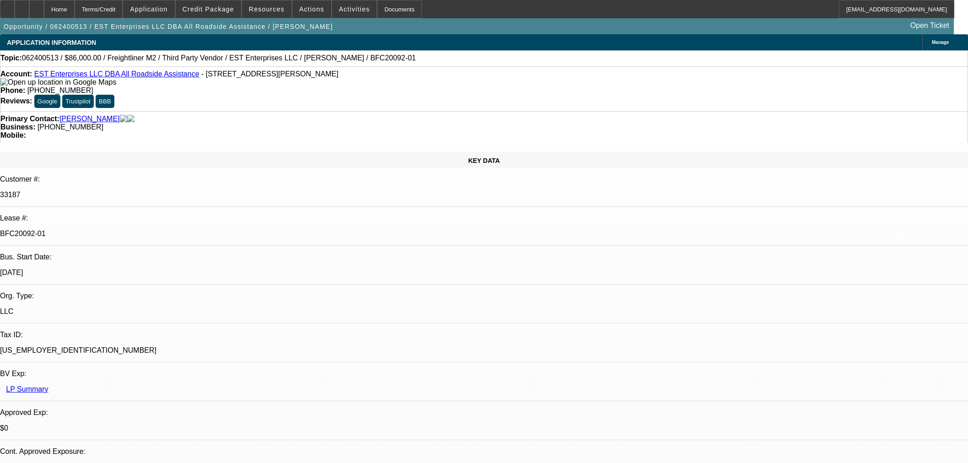
select select "0"
select select "2"
select select "0"
select select "6"
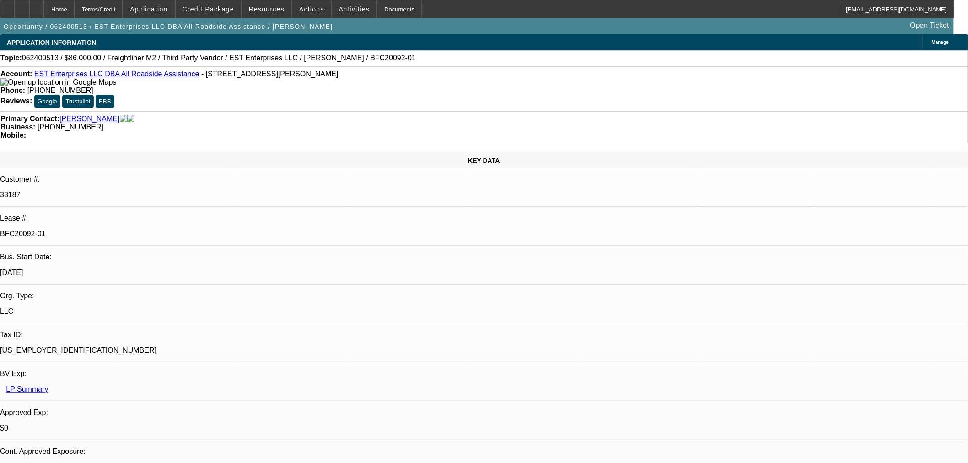
scroll to position [203, 0]
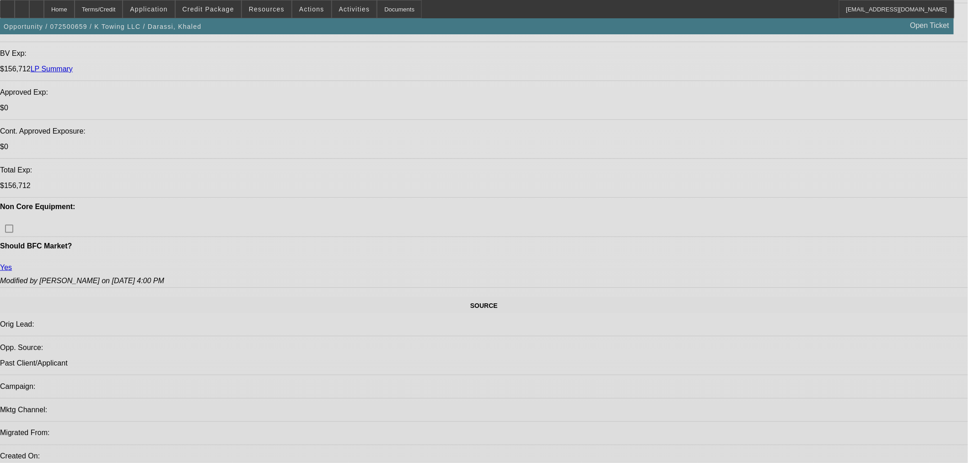
select select "0"
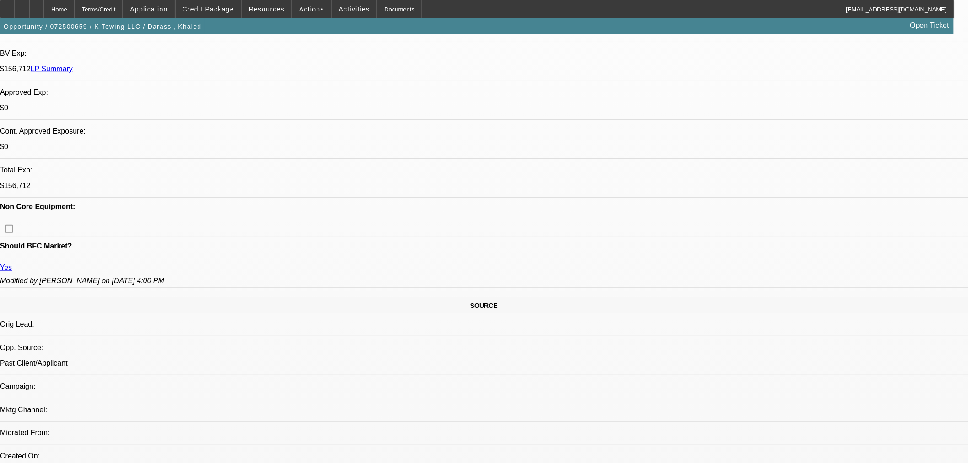
select select "0"
select select "2"
select select "0"
select select "6"
select select "0"
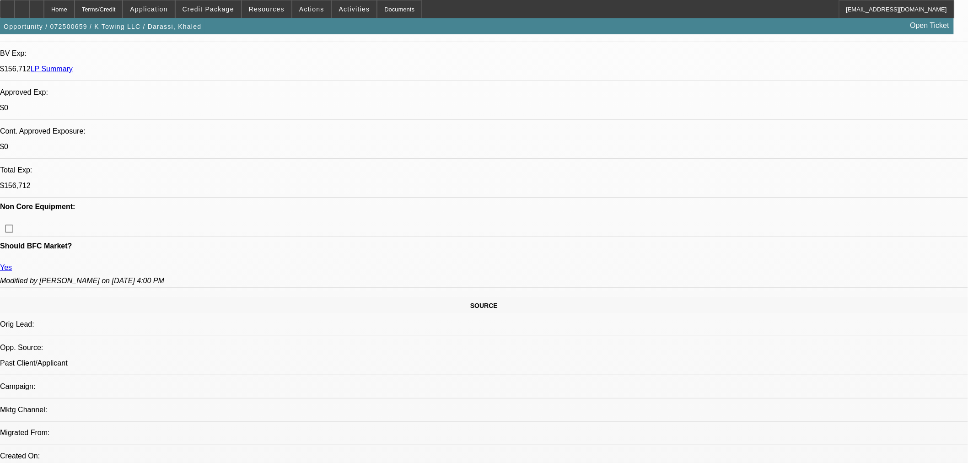
select select "0"
select select "2"
select select "0"
select select "6"
select select "0"
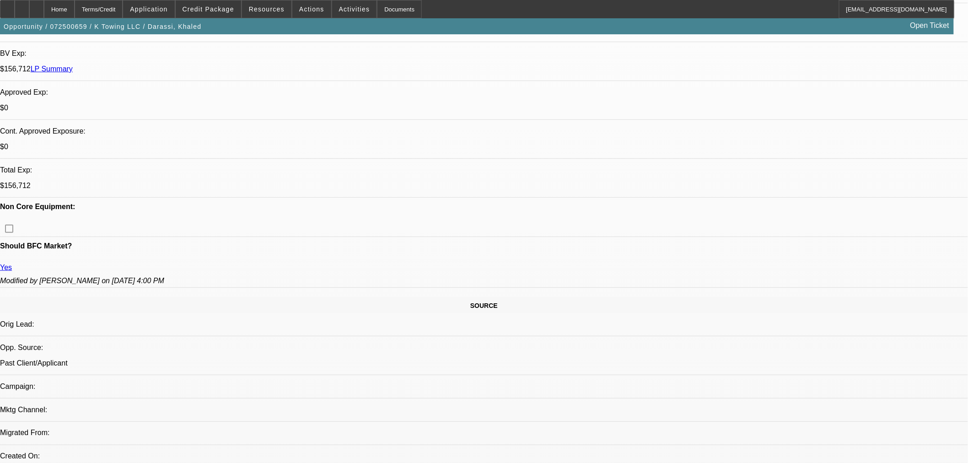
select select "0"
select select "2"
select select "0"
select select "6"
select select "0"
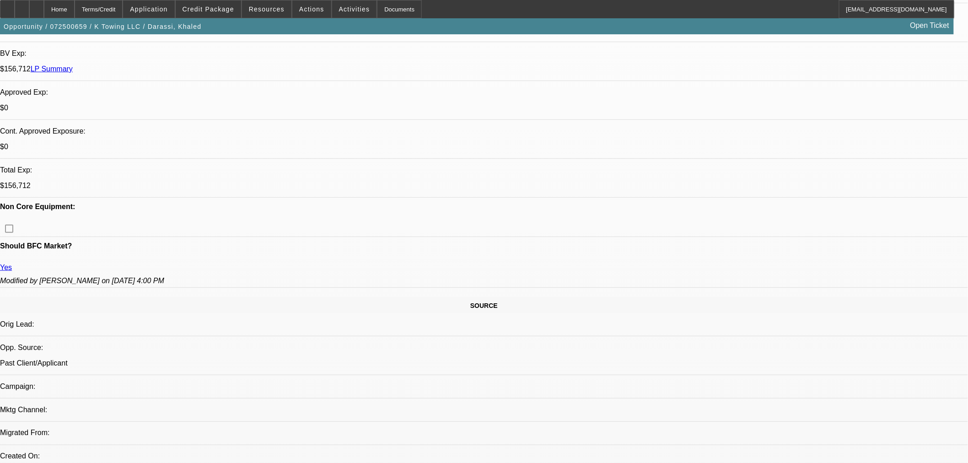
select select "0"
select select "6"
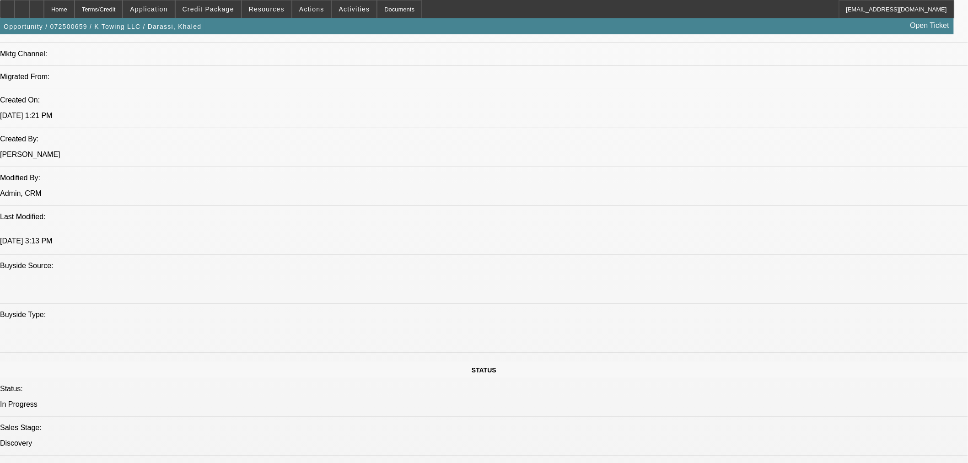
click at [215, 26] on div "Opportunity / 072500659 / K Towing LLC / Darassi, Khaled Open Ticket" at bounding box center [477, 26] width 954 height 16
click at [212, 14] on span at bounding box center [208, 9] width 65 height 22
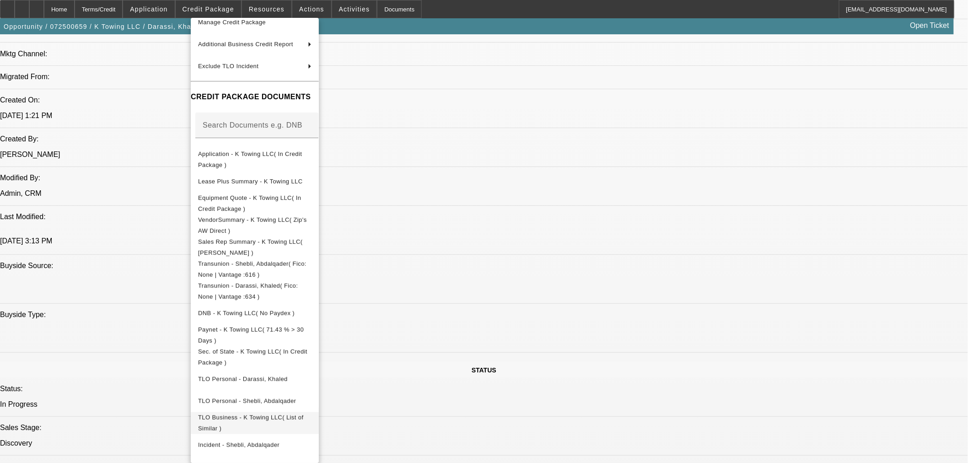
scroll to position [142, 0]
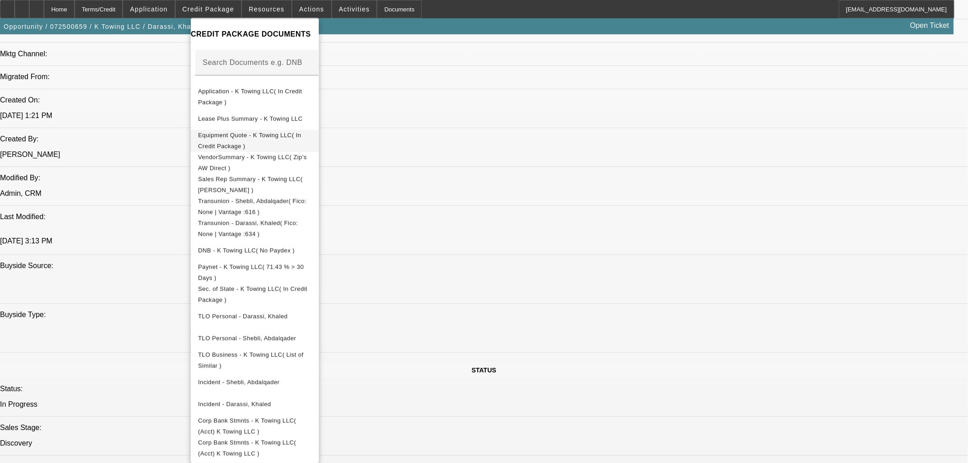
click at [246, 140] on button "Equipment Quote - K Towing LLC( In Credit Package )" at bounding box center [255, 140] width 128 height 22
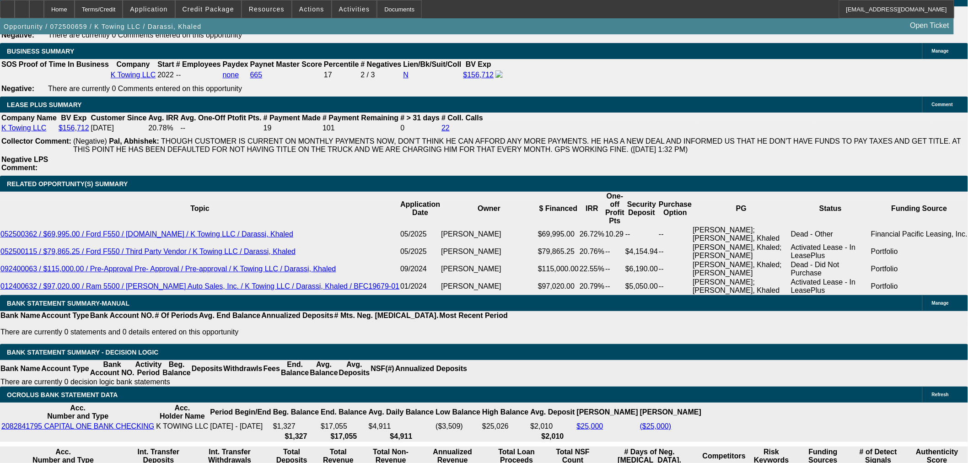
scroll to position [1525, 0]
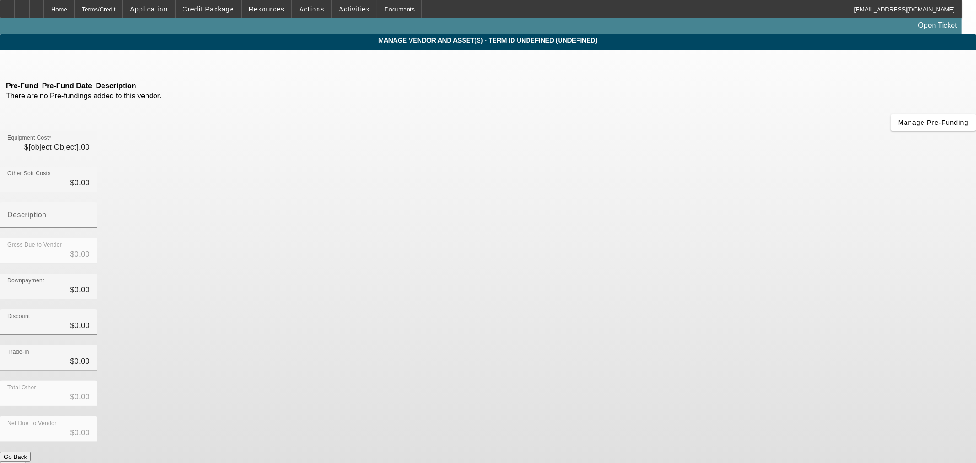
type input "$129,000.00"
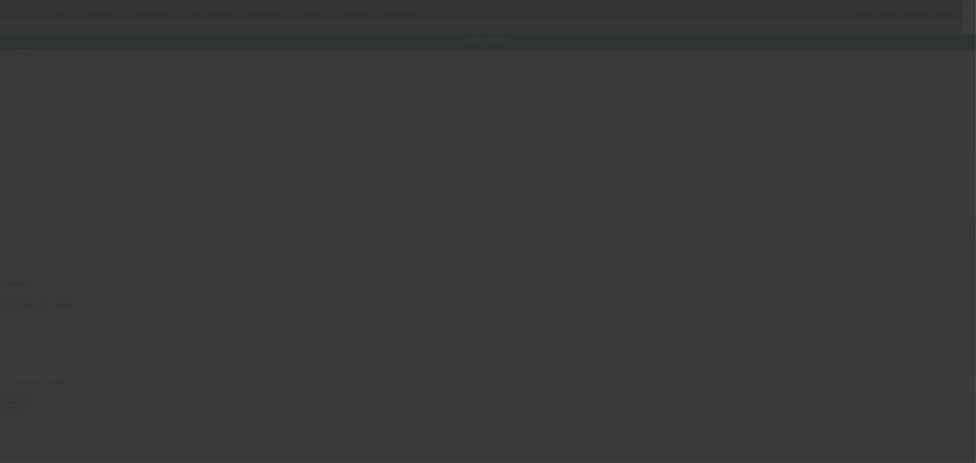
type input "1FDUF5HT9RDA20289"
type input "Ford"
type input "F-550"
radio input "true"
type textarea "Rollback"
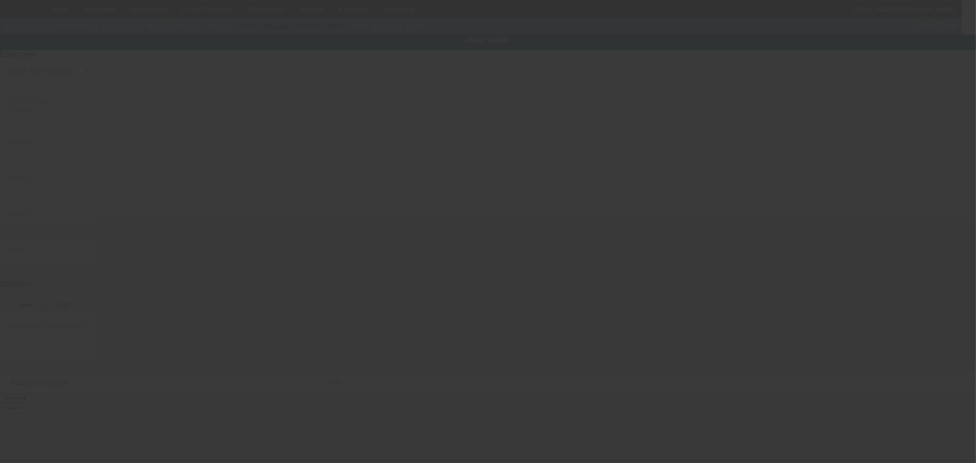
type input "163 Drolla Park"
type input "River Ridge"
type input "70123"
type input "Jefferson Parish"
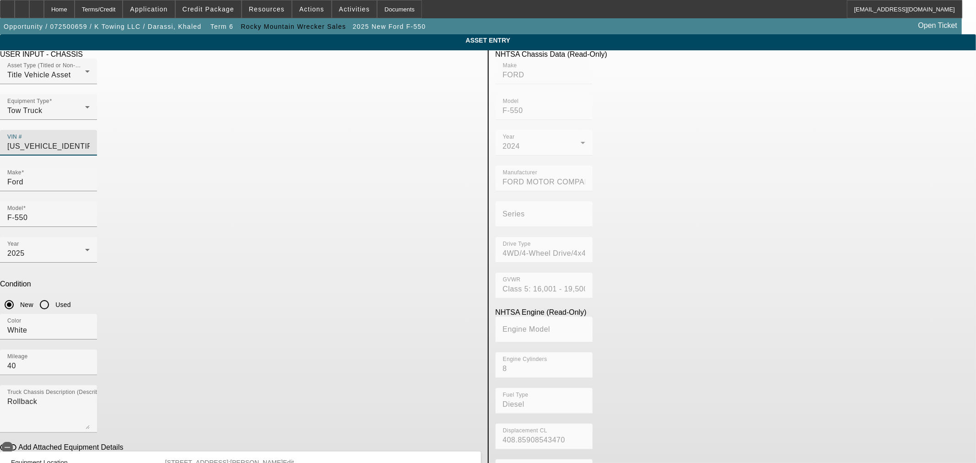
click at [90, 141] on input "1FDUF5HT9RDA20289" at bounding box center [48, 146] width 82 height 11
type input "FORD"
type input "F-550"
type input "FORD MOTOR COMPANY"
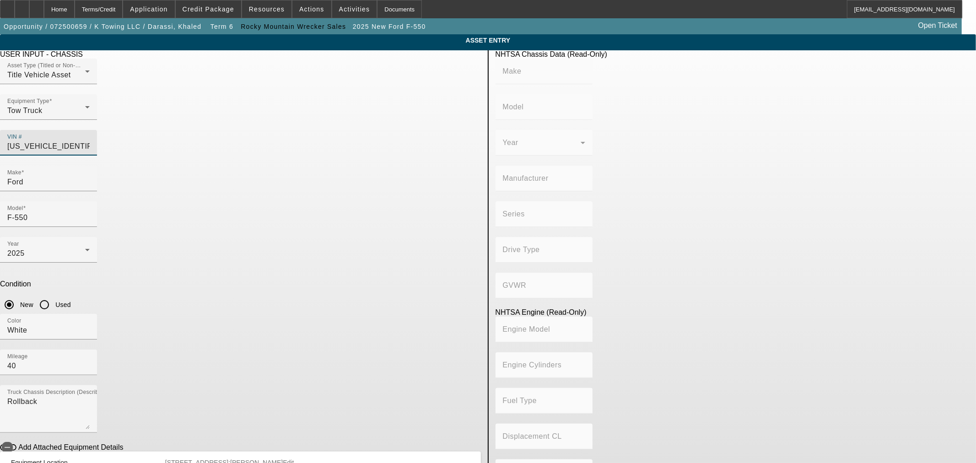
type input "4WD/4-Wheel Drive/4x4"
type input "Class 5: 16,001 - 19,500 lb (7,258 - 8,845 kg)"
type input "8"
type input "Diesel"
type input "408.85908543470"
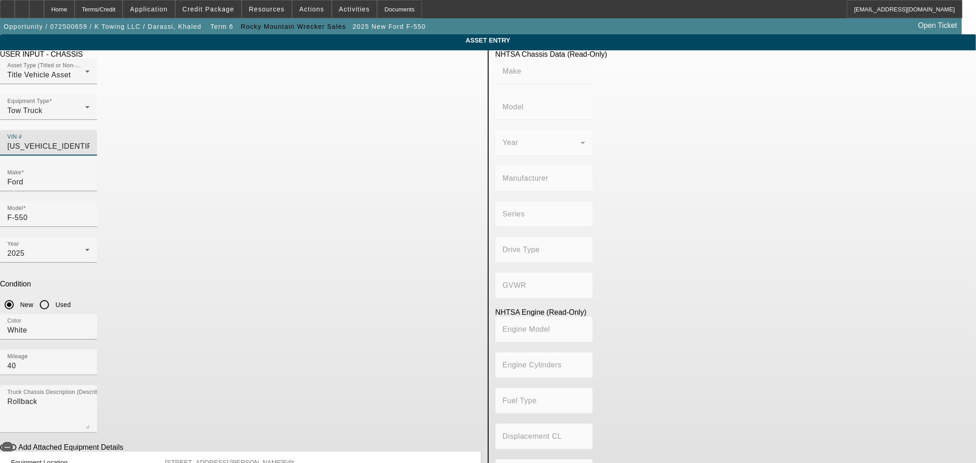
type input "6.7"
drag, startPoint x: 434, startPoint y: 371, endPoint x: 428, endPoint y: 363, distance: 9.9
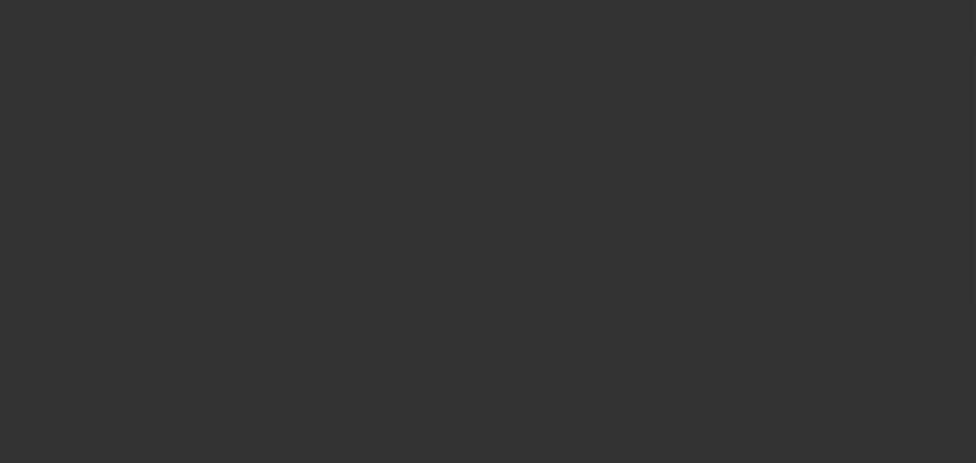
type input "$129,000.00"
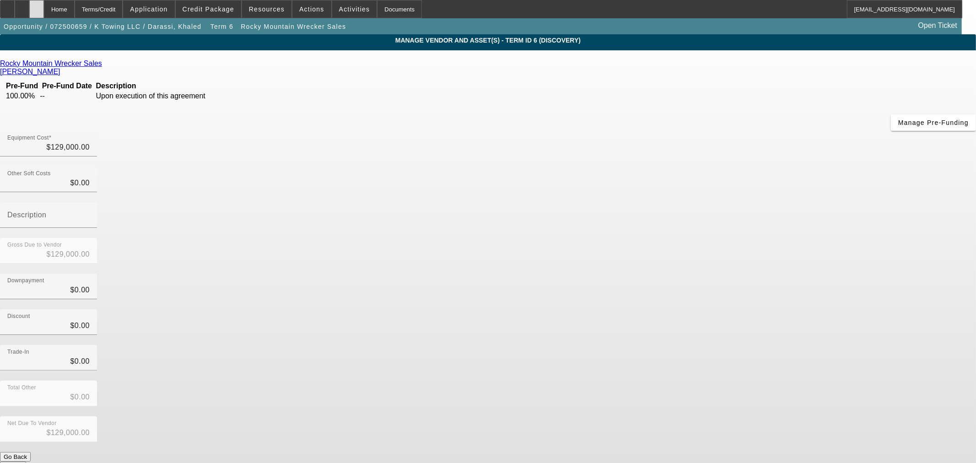
click at [60, 19] on span "button" at bounding box center [102, 27] width 205 height 22
drag, startPoint x: 60, startPoint y: 7, endPoint x: 72, endPoint y: 8, distance: 11.4
click at [44, 8] on div at bounding box center [36, 9] width 15 height 18
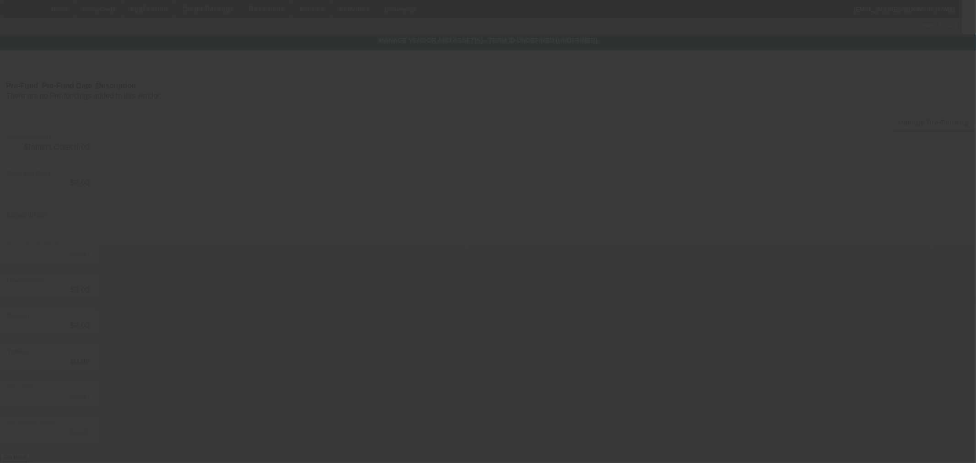
type input "$129,000.00"
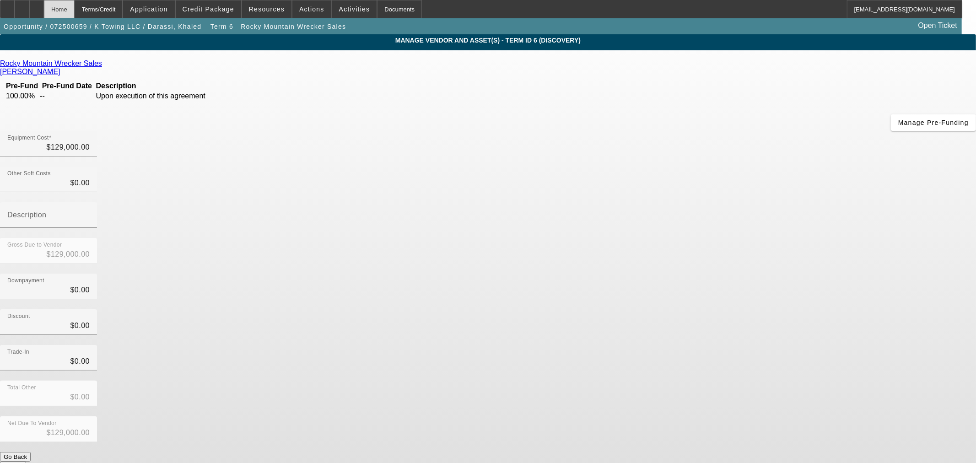
click at [75, 11] on div "Home" at bounding box center [59, 9] width 31 height 18
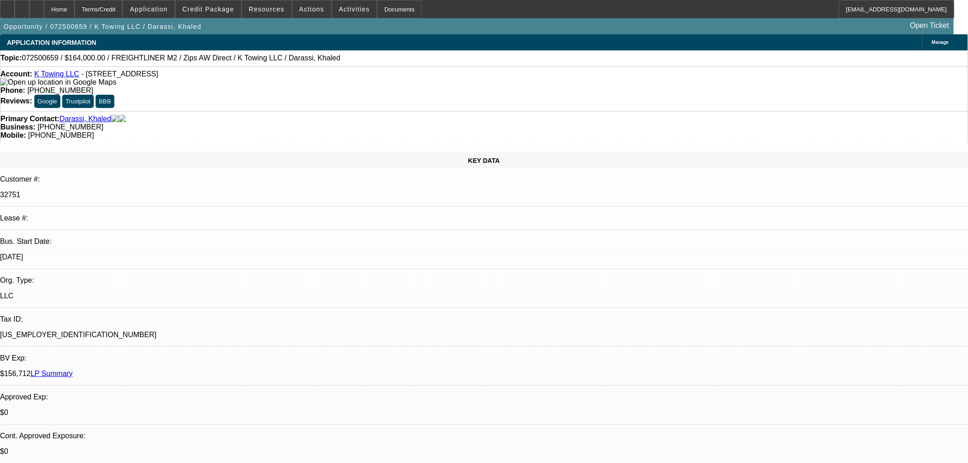
select select "0"
select select "2"
select select "0"
select select "6"
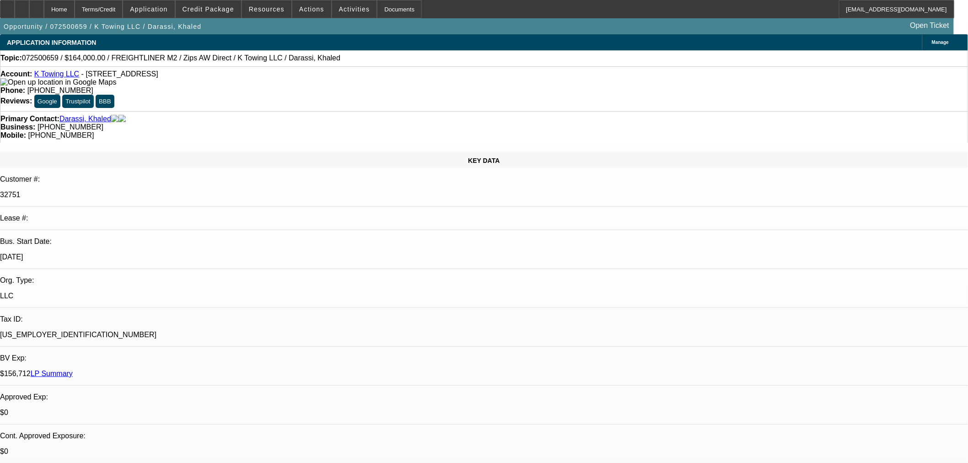
select select "0"
select select "2"
select select "0"
select select "6"
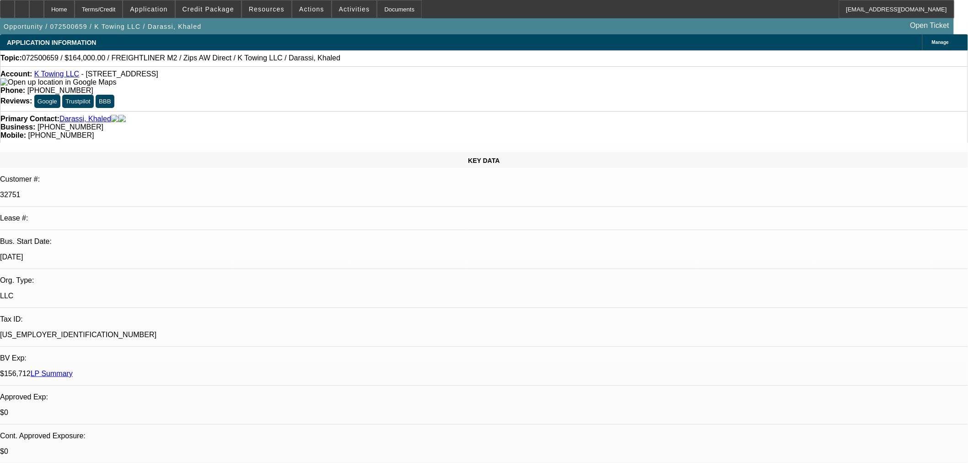
select select "0"
select select "2"
select select "0"
select select "6"
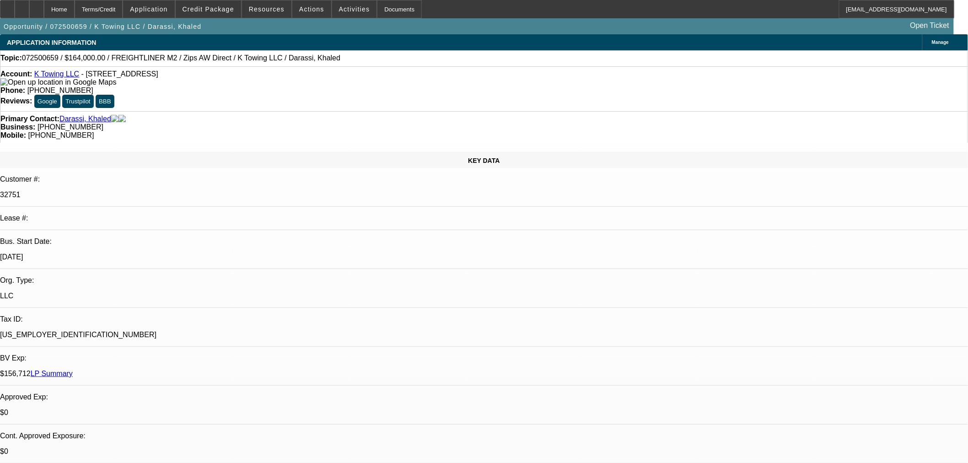
select select "0"
select select "6"
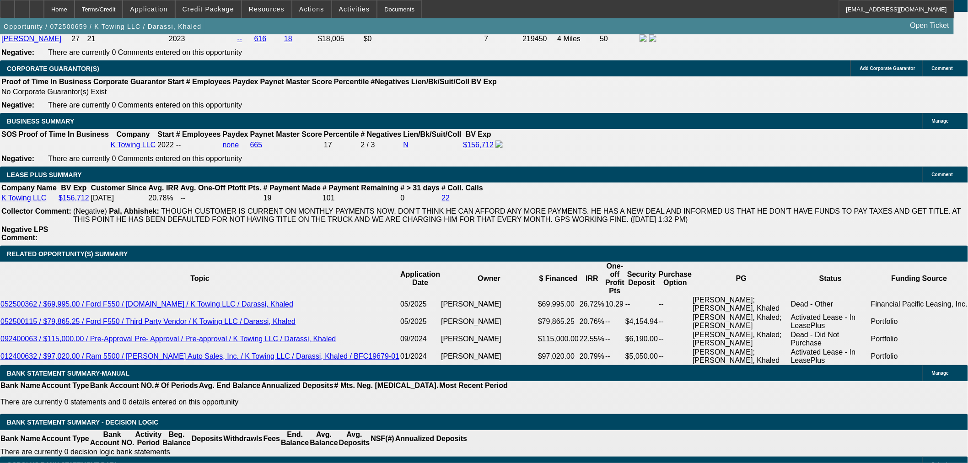
scroll to position [1576, 0]
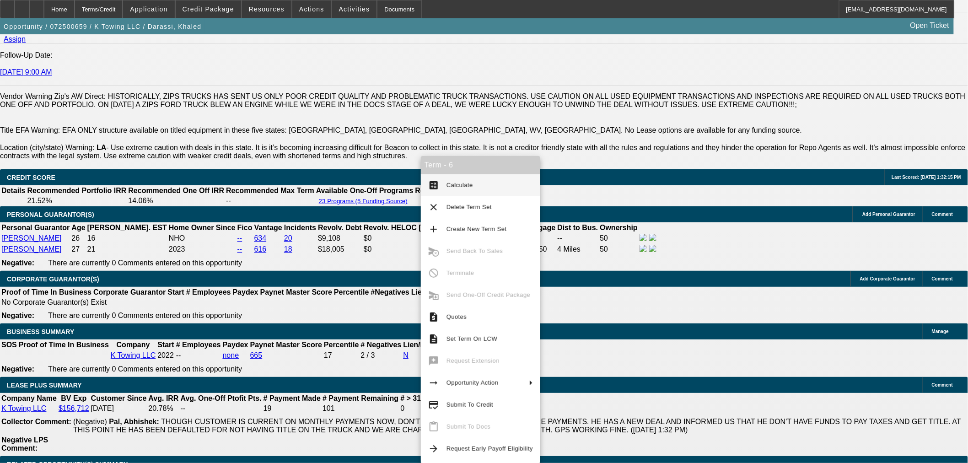
scroll to position [1220, 0]
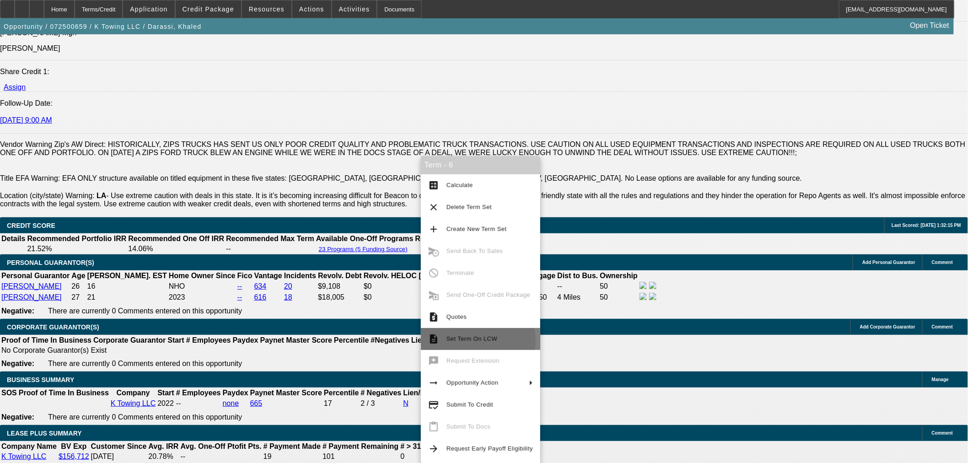
click at [477, 340] on span "Set Term On LCW" at bounding box center [472, 338] width 51 height 7
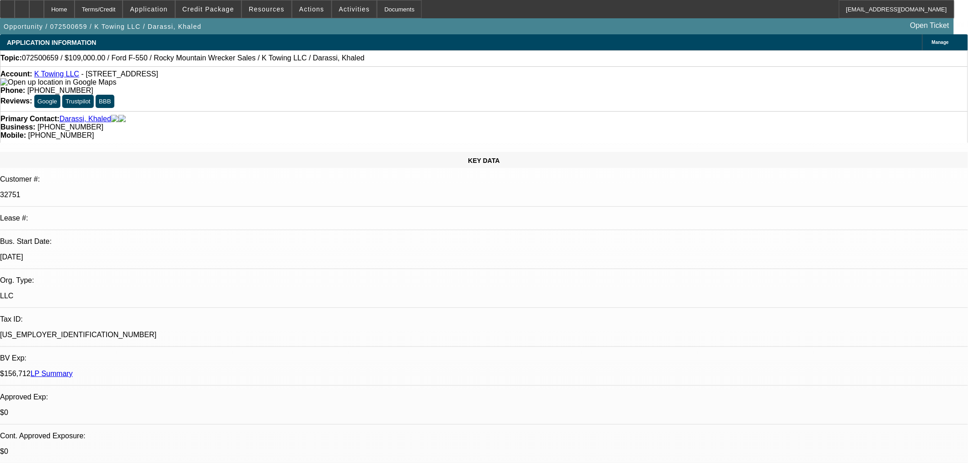
select select "0"
select select "2"
select select "0"
select select "6"
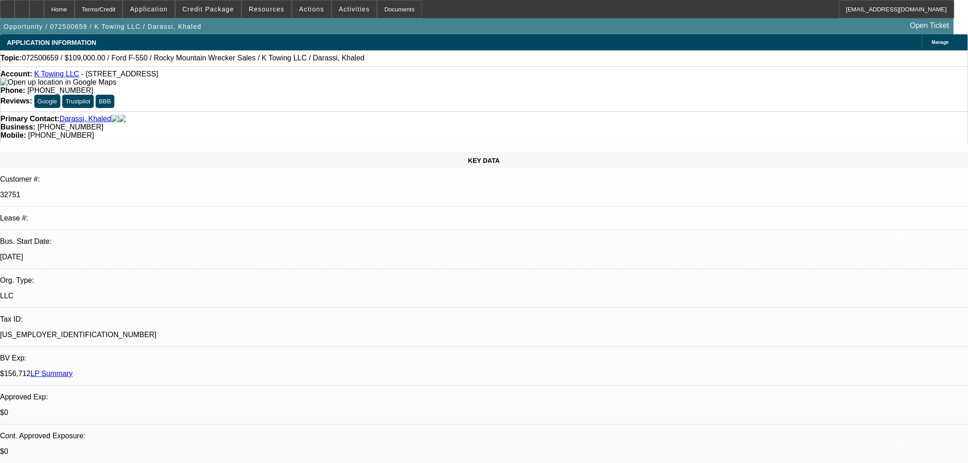
select select "0"
select select "2"
select select "0"
select select "6"
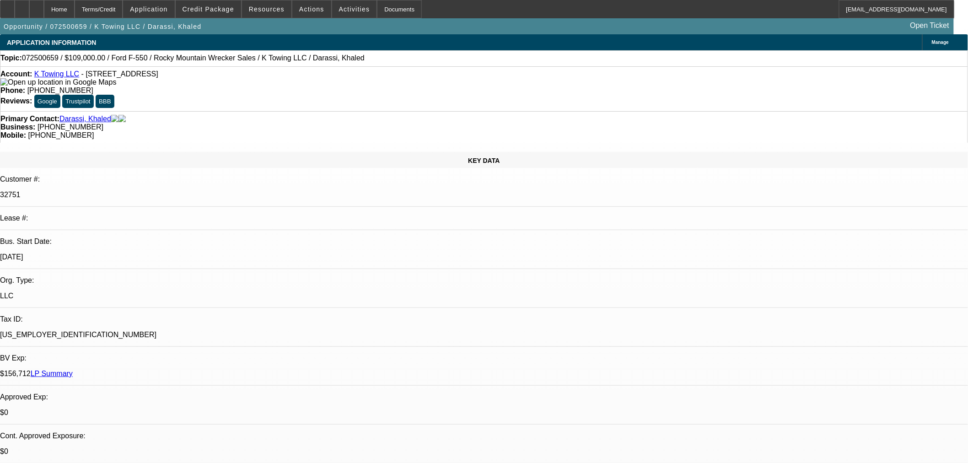
select select "0"
select select "2"
select select "0"
select select "6"
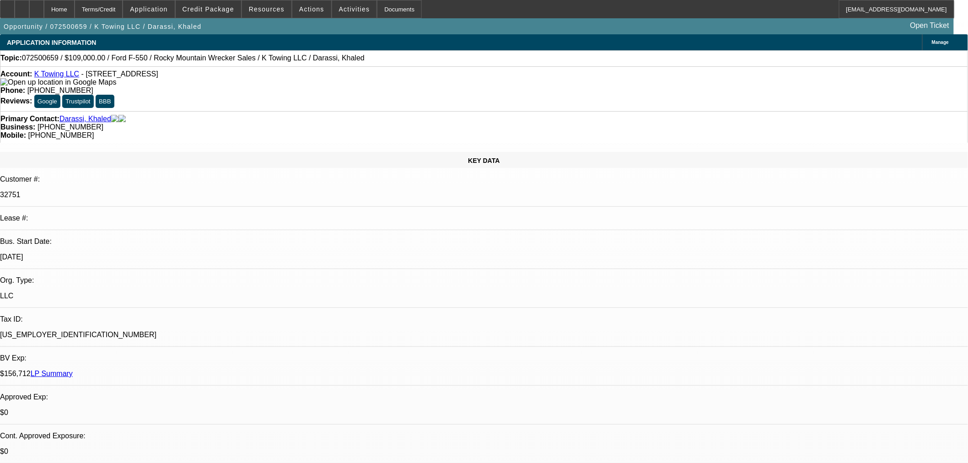
select select "0"
select select "6"
